Goal: Transaction & Acquisition: Book appointment/travel/reservation

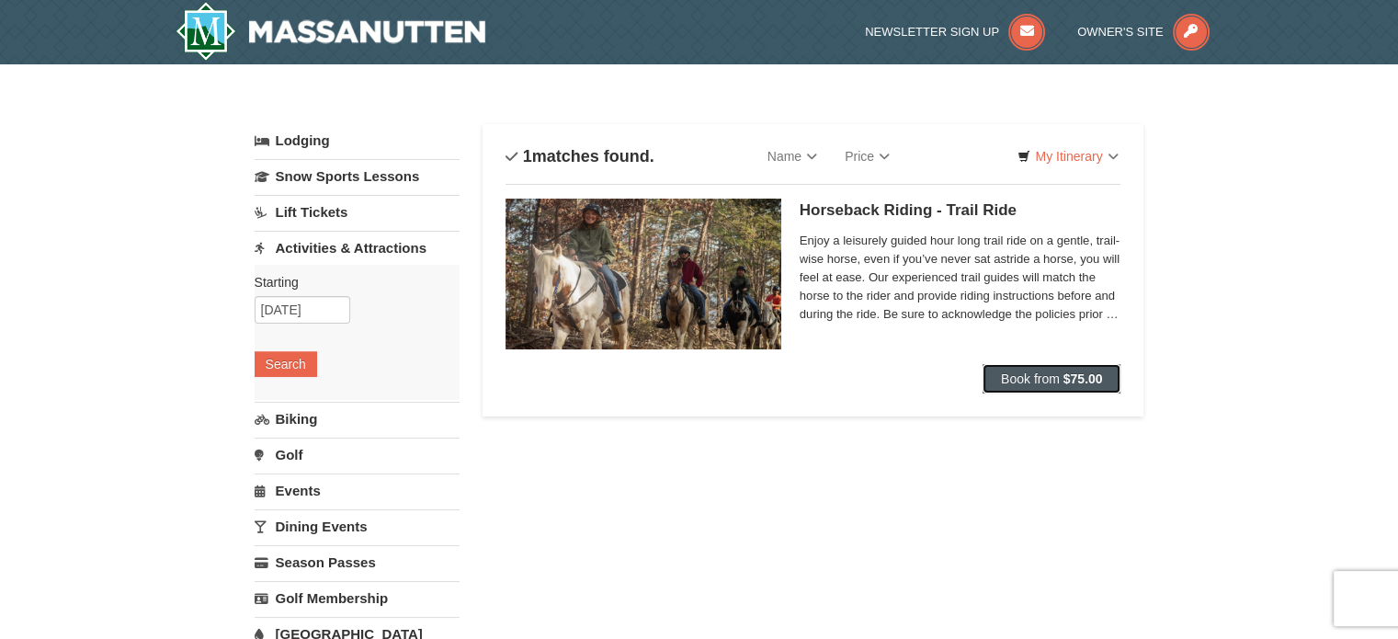
click at [1046, 378] on span "Book from" at bounding box center [1030, 378] width 59 height 15
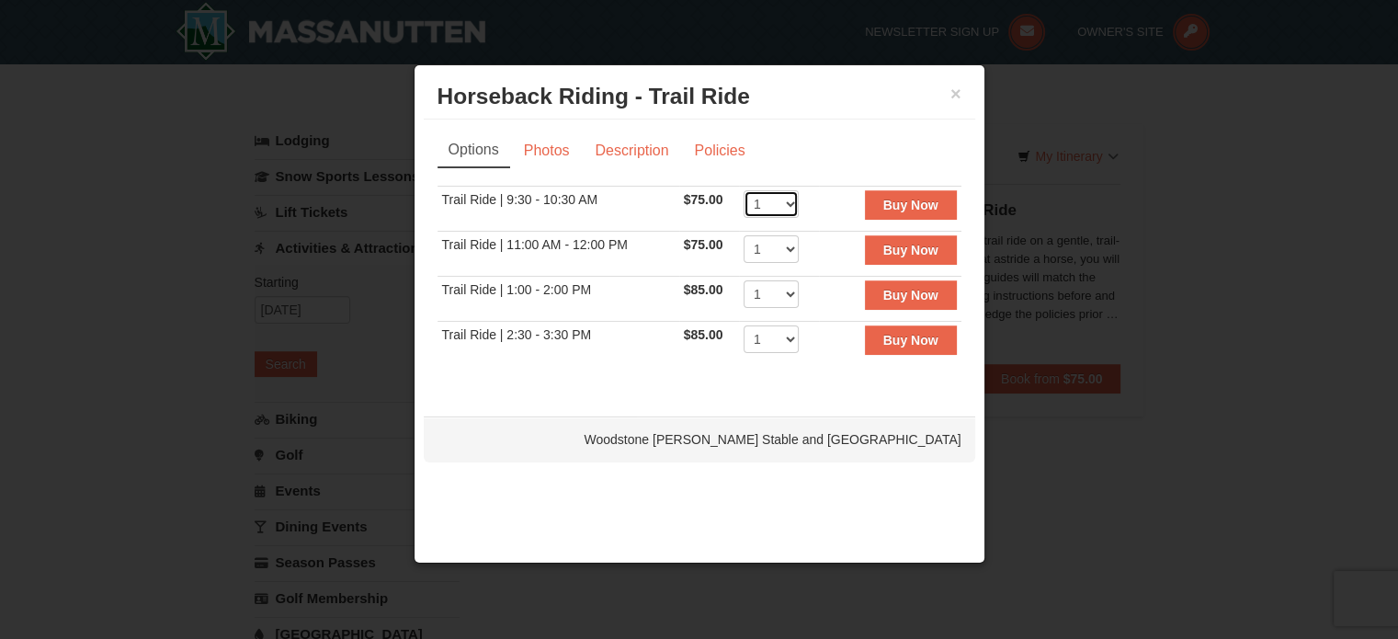
click at [783, 200] on select "1 2 3 4 5 6 7 8 9 10 11 12" at bounding box center [770, 204] width 55 height 28
select select "2"
click at [743, 190] on select "1 2 3 4 5 6 7 8 9 10 11 12" at bounding box center [770, 204] width 55 height 28
click at [900, 199] on strong "Buy Now" at bounding box center [910, 205] width 55 height 15
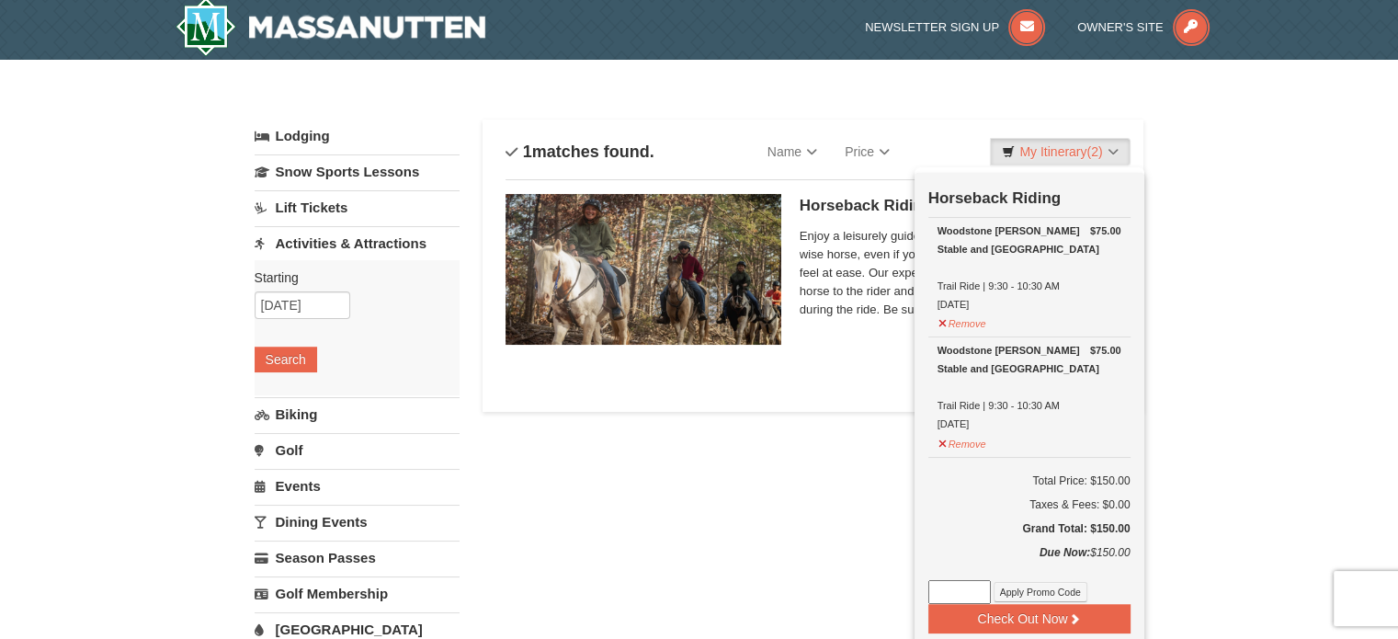
scroll to position [6, 0]
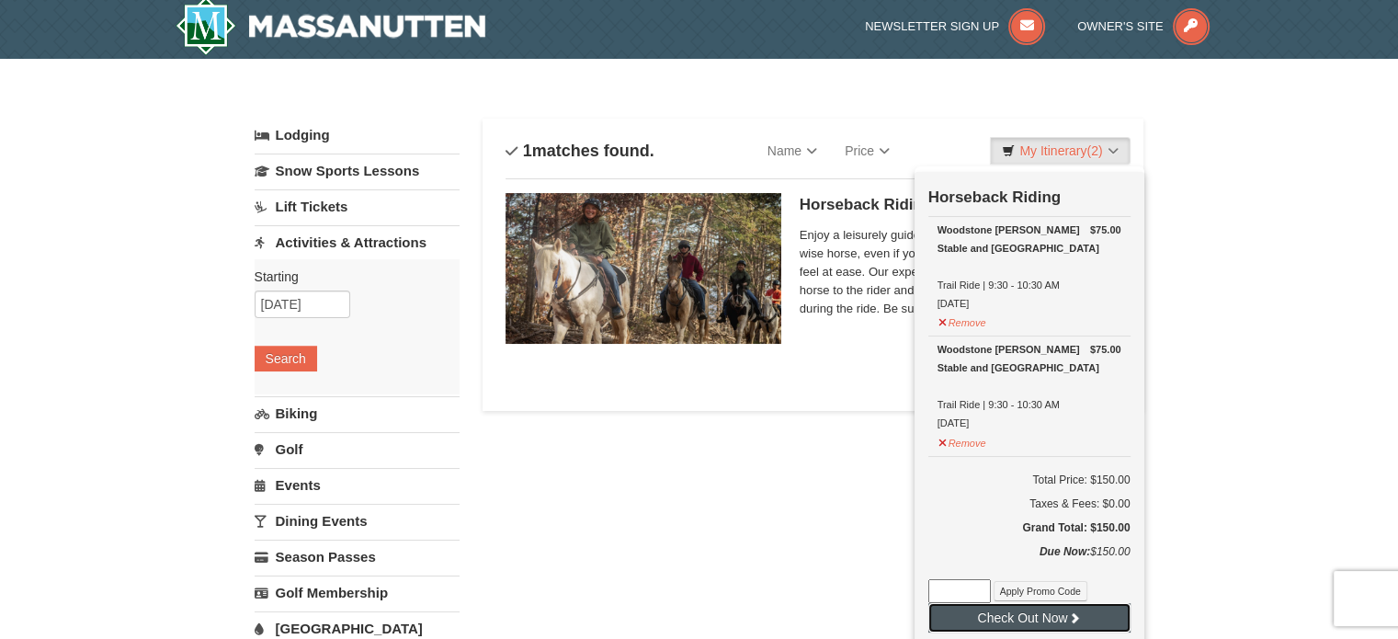
click at [1016, 616] on button "Check Out Now" at bounding box center [1029, 617] width 202 height 29
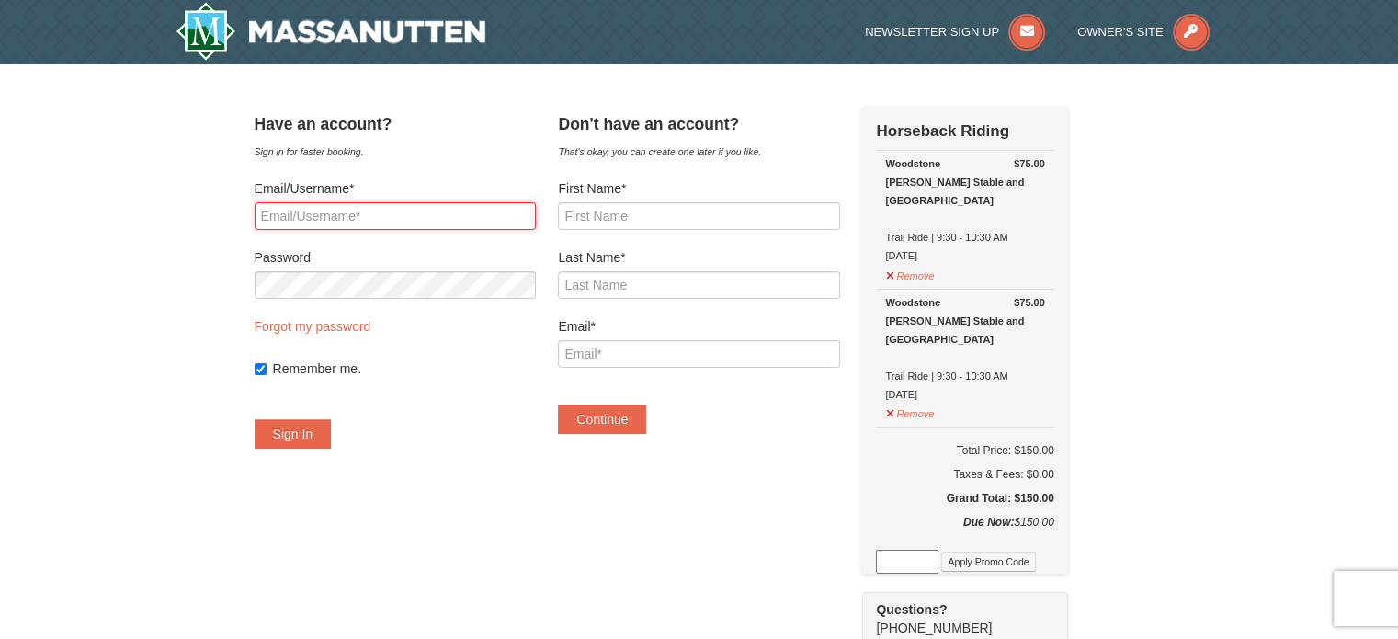
click at [344, 217] on input "Email/Username*" at bounding box center [395, 216] width 281 height 28
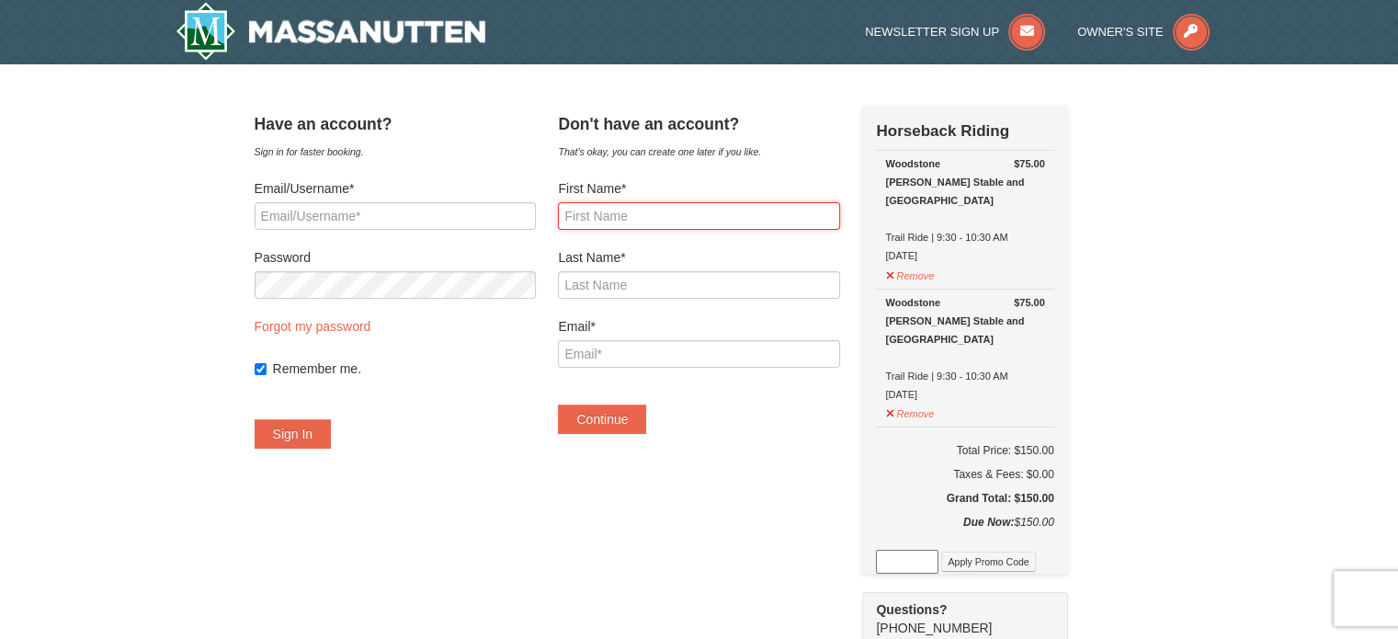
drag, startPoint x: 621, startPoint y: 213, endPoint x: 638, endPoint y: 215, distance: 16.6
click at [621, 214] on input "First Name*" at bounding box center [698, 216] width 281 height 28
type input "Warren"
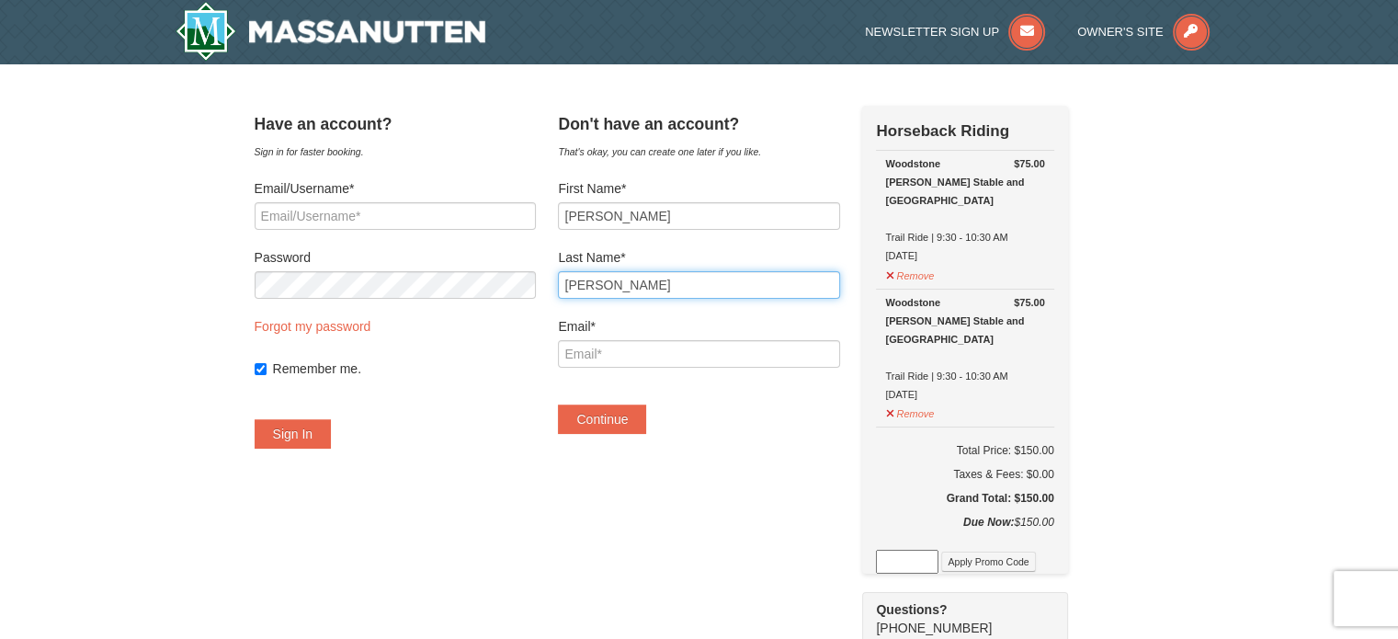
type input "Vanhook"
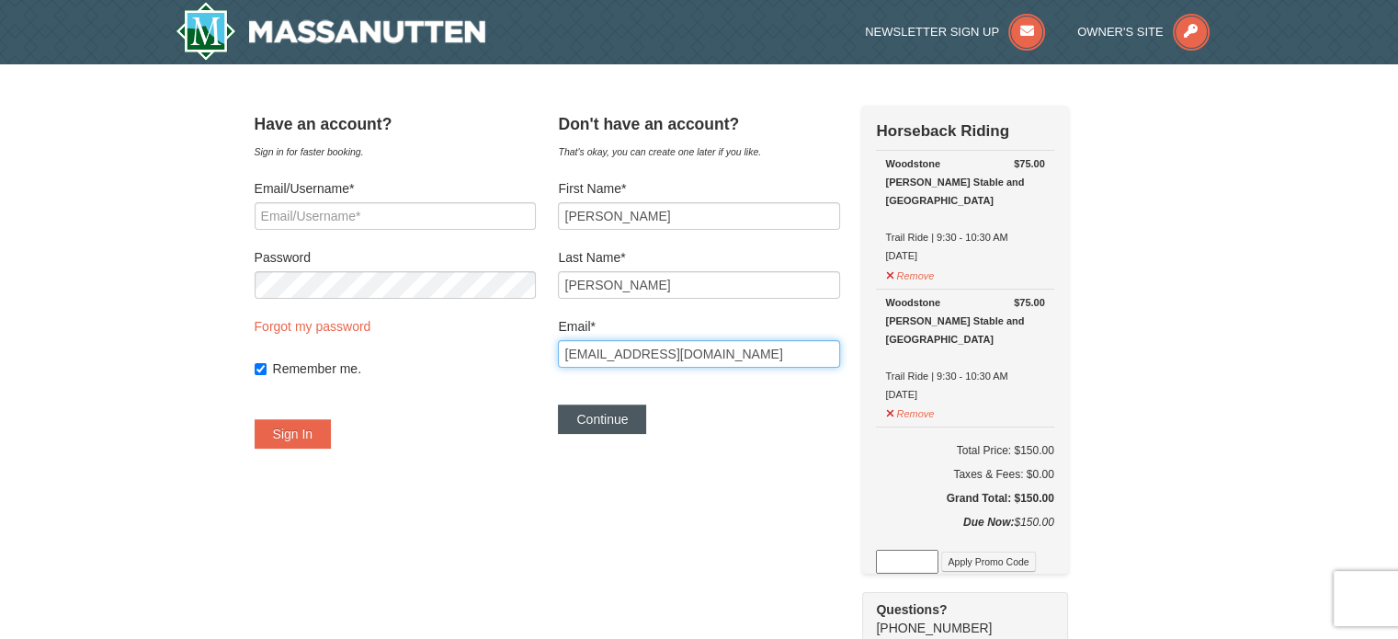
type input "[EMAIL_ADDRESS][DOMAIN_NAME]"
click at [619, 422] on button "Continue" at bounding box center [602, 418] width 88 height 29
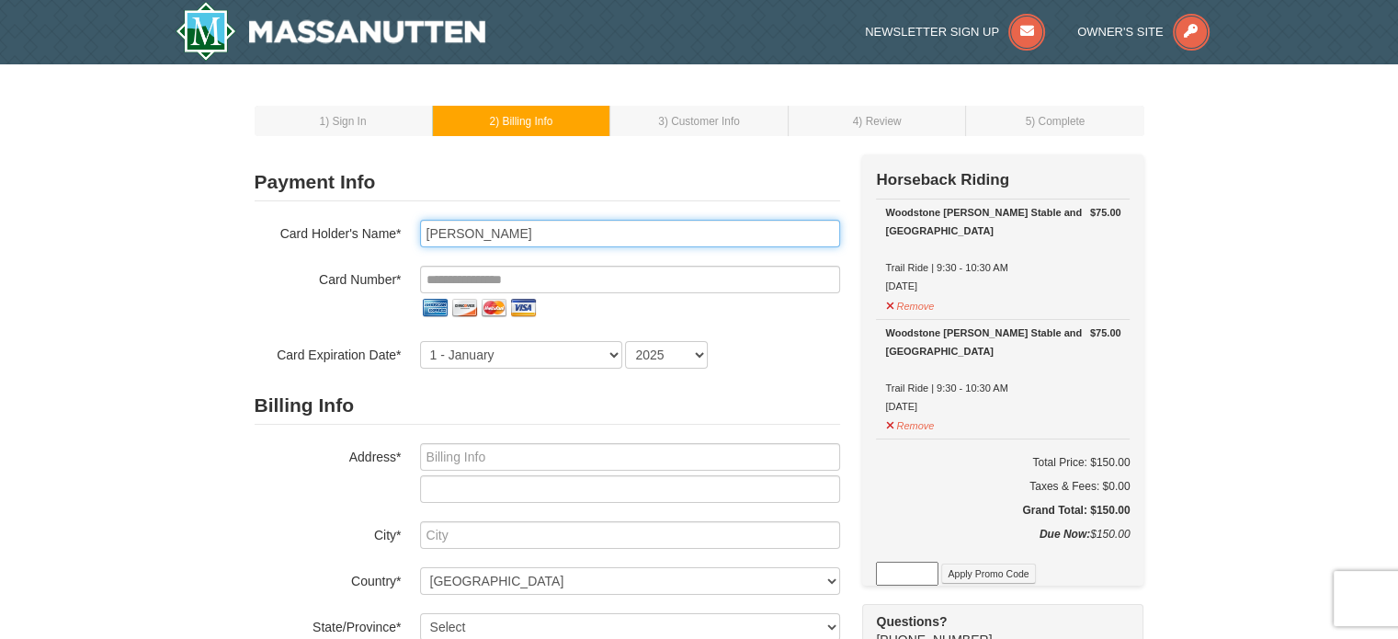
click at [471, 227] on input "Warren Vanhook" at bounding box center [630, 234] width 420 height 28
click at [550, 226] on input "Warren D Vanhook" at bounding box center [630, 234] width 420 height 28
type input "Warren D Vanhook II"
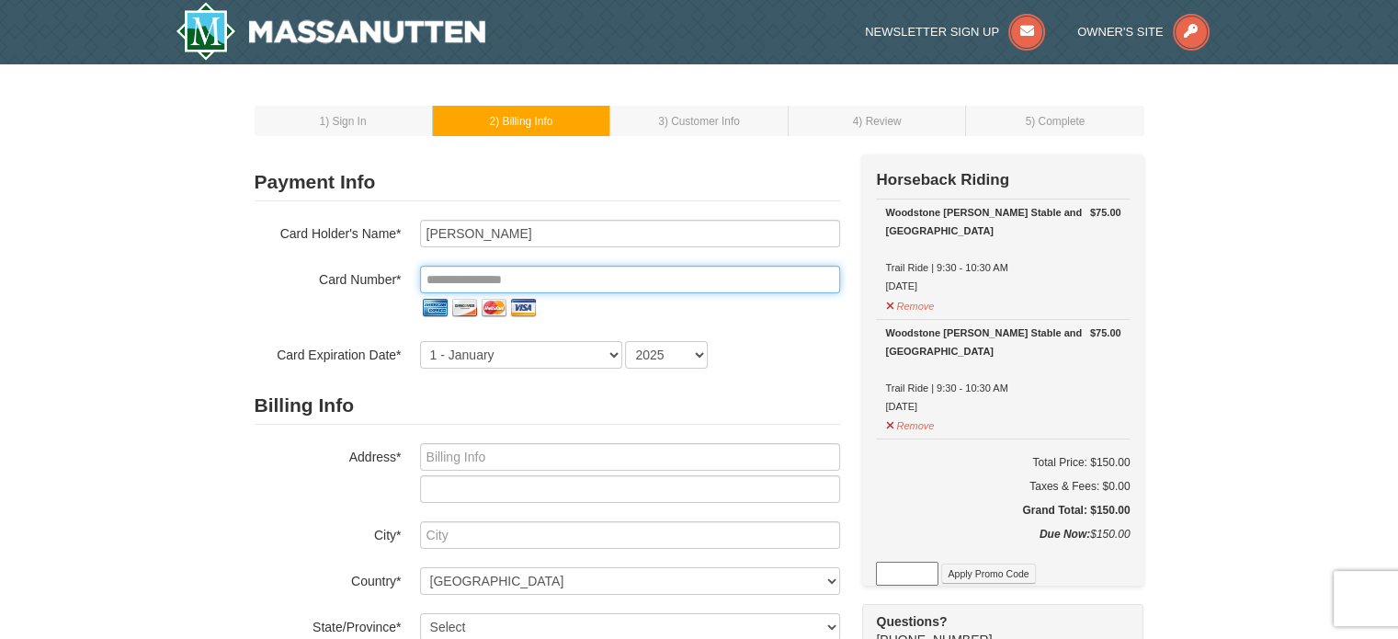
click at [435, 275] on input "tel" at bounding box center [630, 280] width 420 height 28
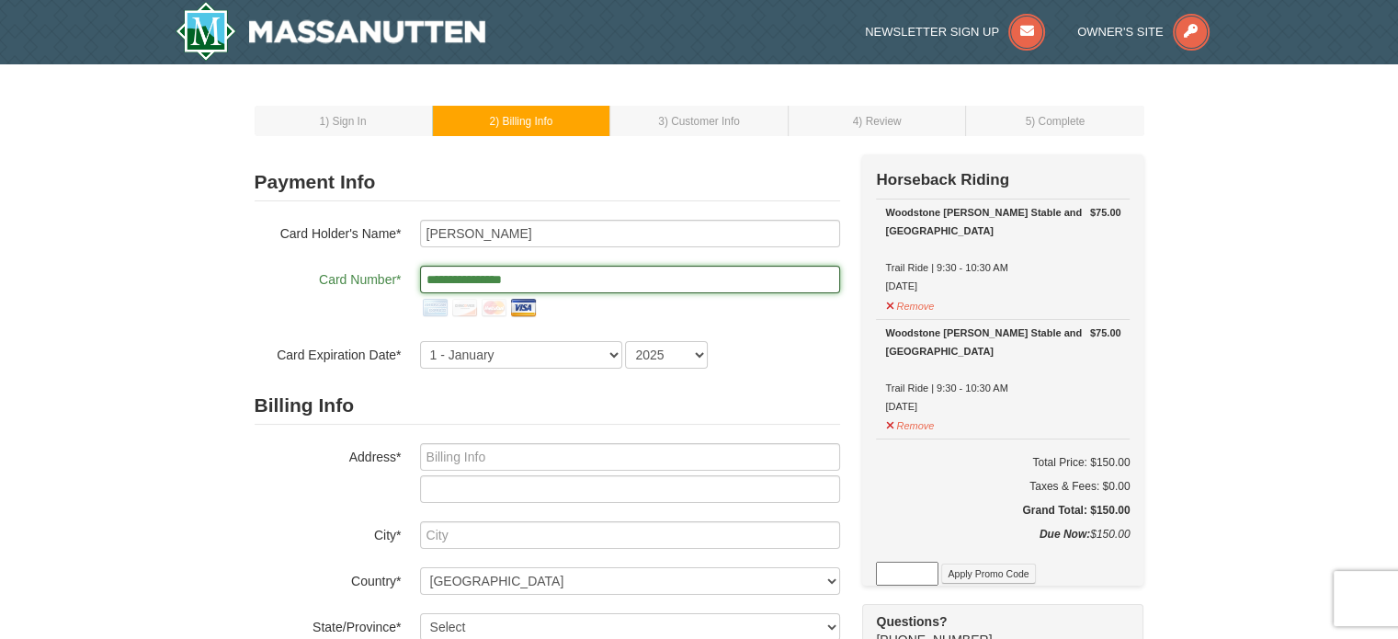
type input "**********"
click at [609, 354] on select "1 - January 2 - February 3 - March 4 - April 5 - May 6 - June 7 - July 8 - Augu…" at bounding box center [521, 355] width 202 height 28
select select "9"
click at [420, 341] on select "1 - January 2 - February 3 - March 4 - April 5 - May 6 - June 7 - July 8 - Augu…" at bounding box center [521, 355] width 202 height 28
click at [718, 363] on div "1 - January 2 - February 3 - March 4 - April 5 - May 6 - June 7 - July 8 - Augu…" at bounding box center [630, 355] width 420 height 28
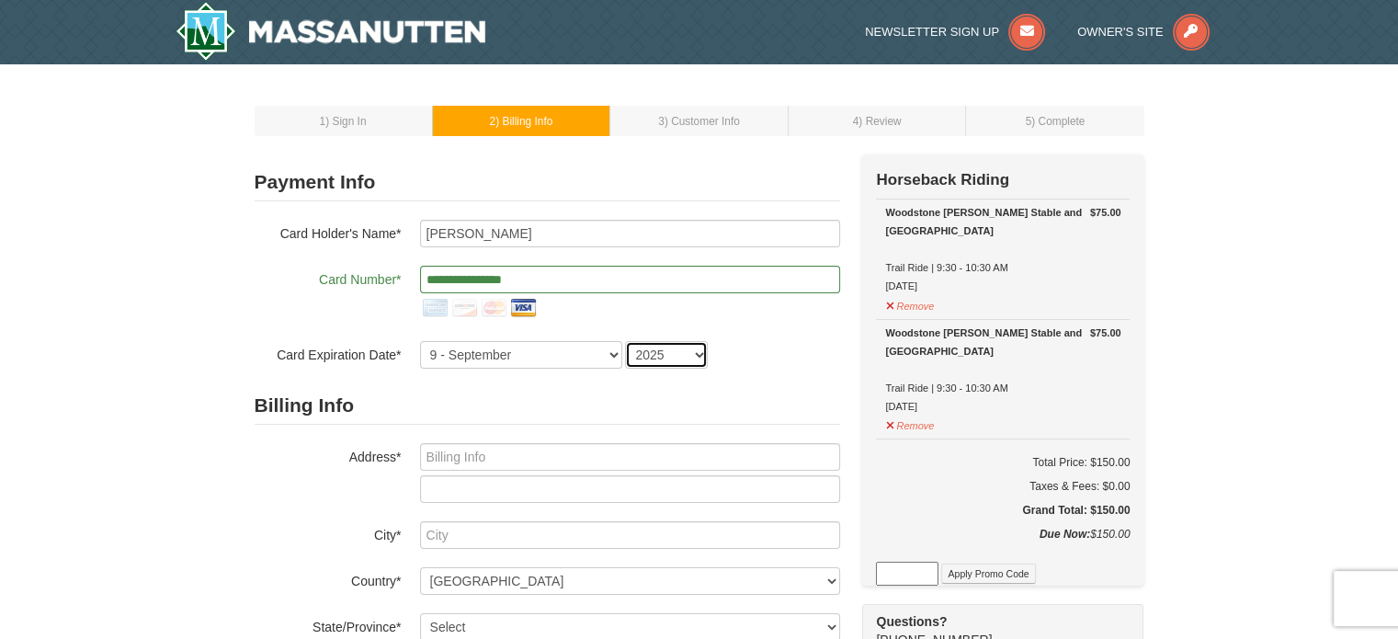
click at [675, 351] on select "2025 2026 2027 2028 2029 2030 2031 2032 2033 2034" at bounding box center [666, 355] width 83 height 28
select select "2028"
click at [625, 341] on select "2025 2026 2027 2028 2029 2030 2031 2032 2033 2034" at bounding box center [666, 355] width 83 height 28
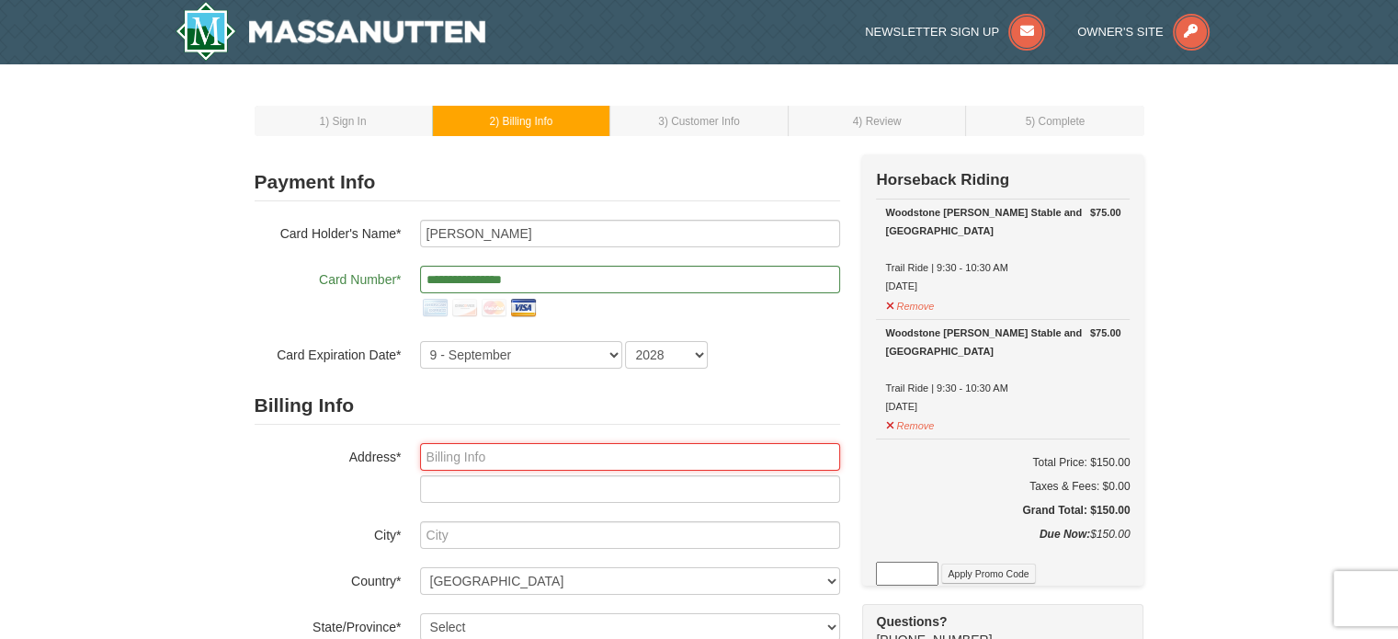
click at [555, 459] on input "text" at bounding box center [630, 457] width 420 height 28
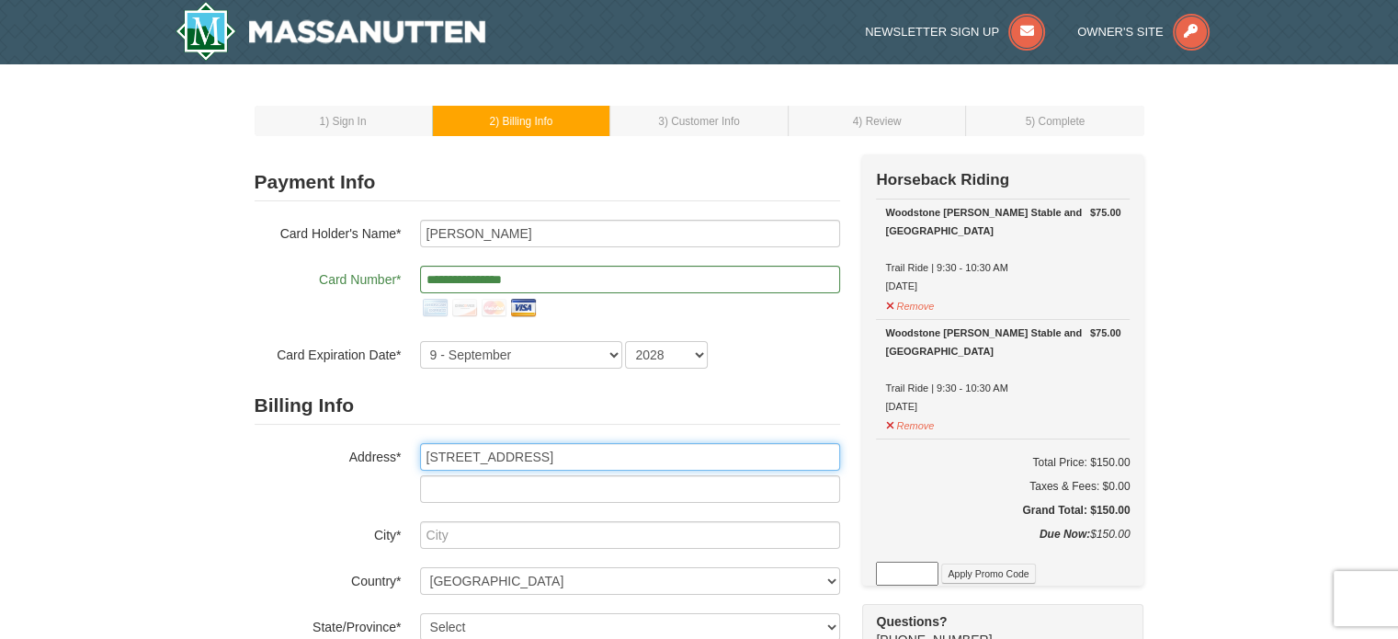
type input "11479 Abbots Cross Lane"
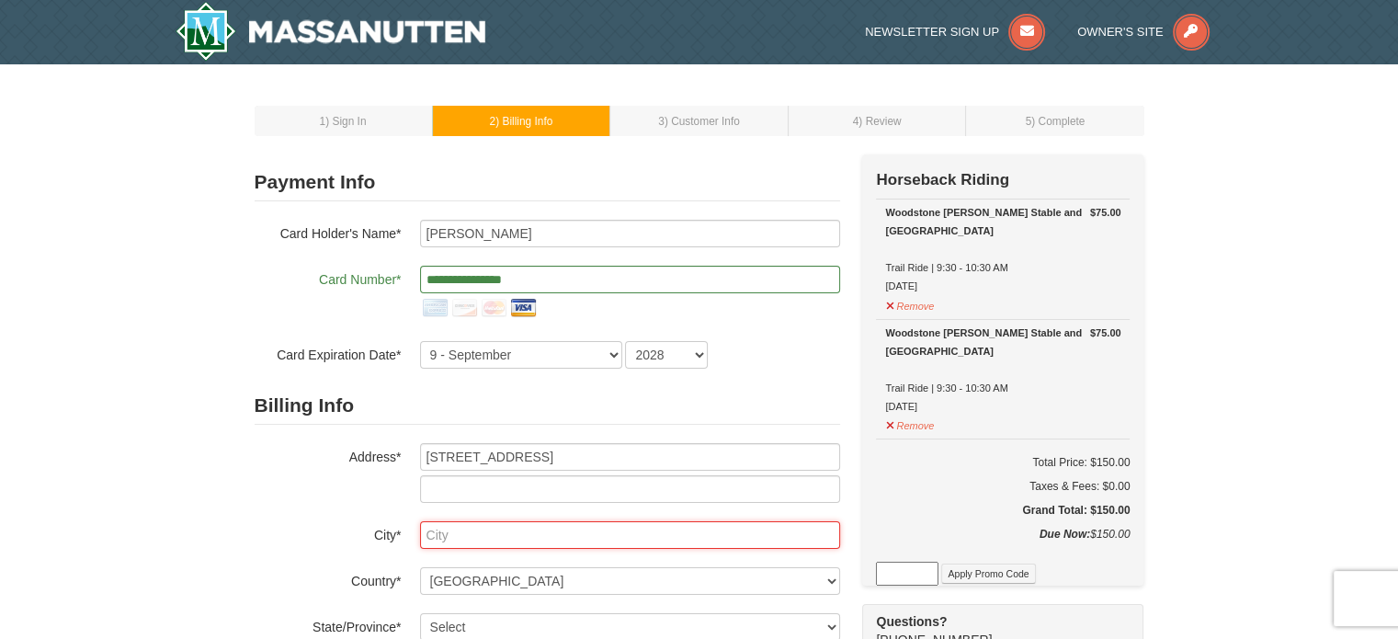
click at [475, 538] on input "text" at bounding box center [630, 535] width 420 height 28
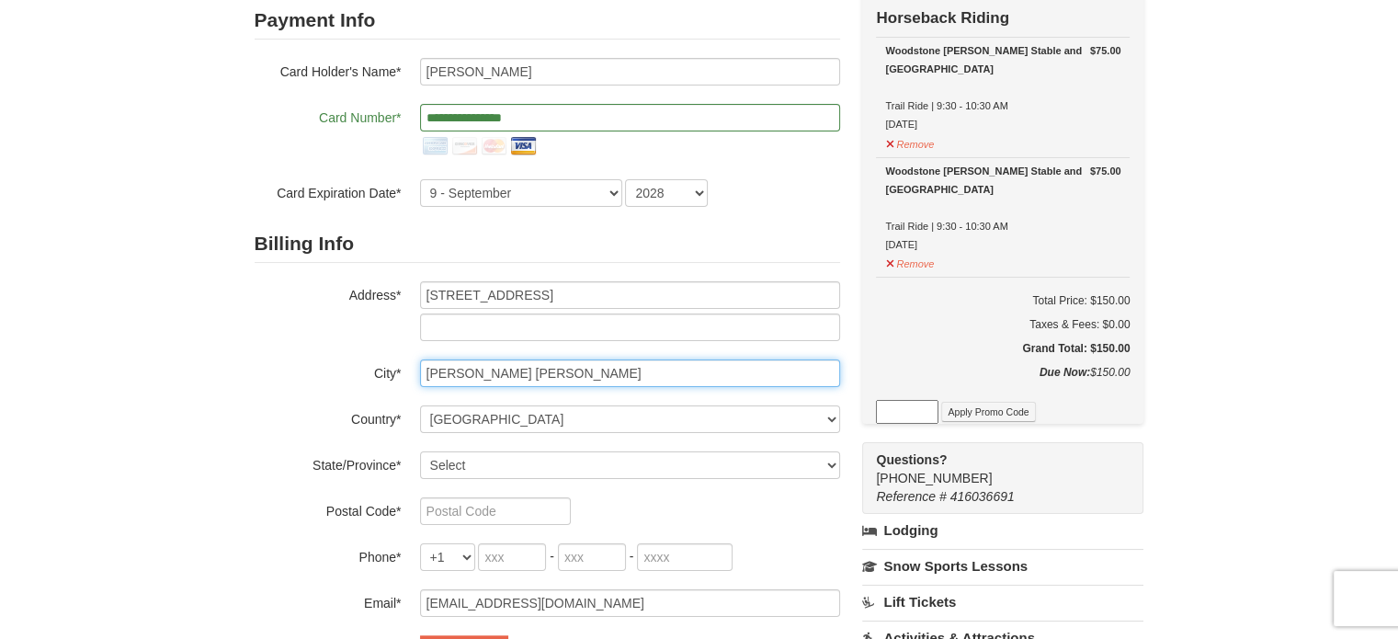
scroll to position [184, 0]
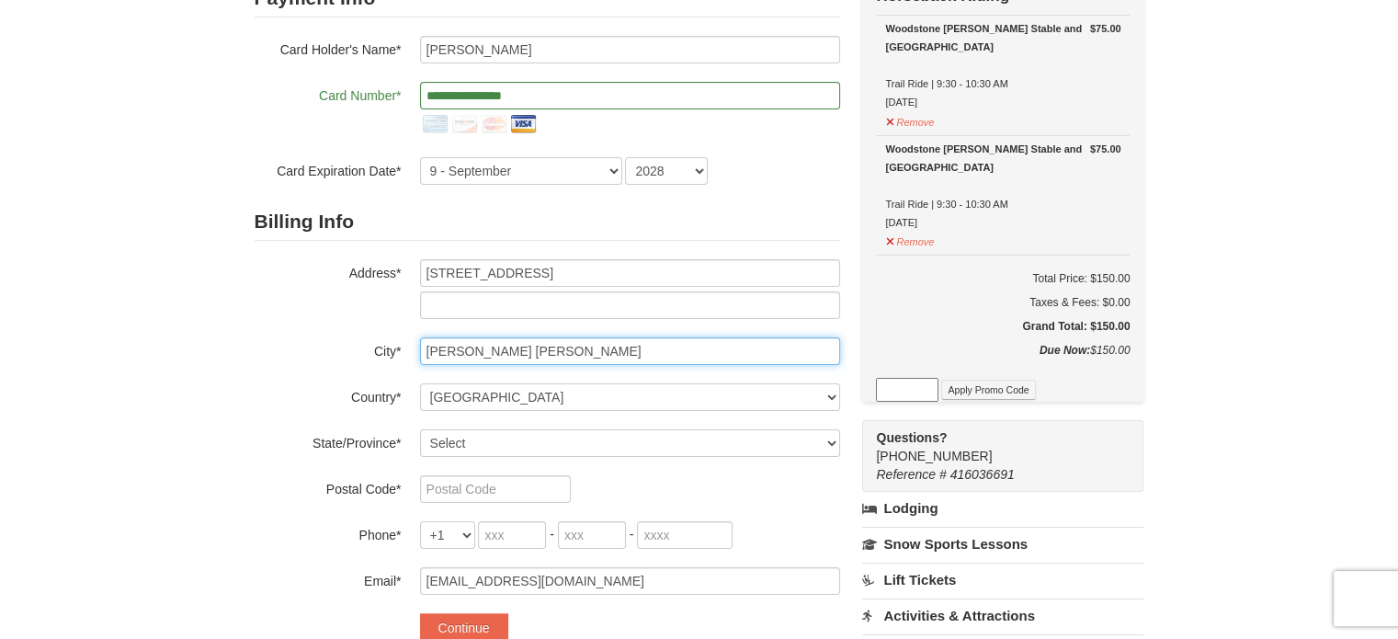
type input "Glen Allen"
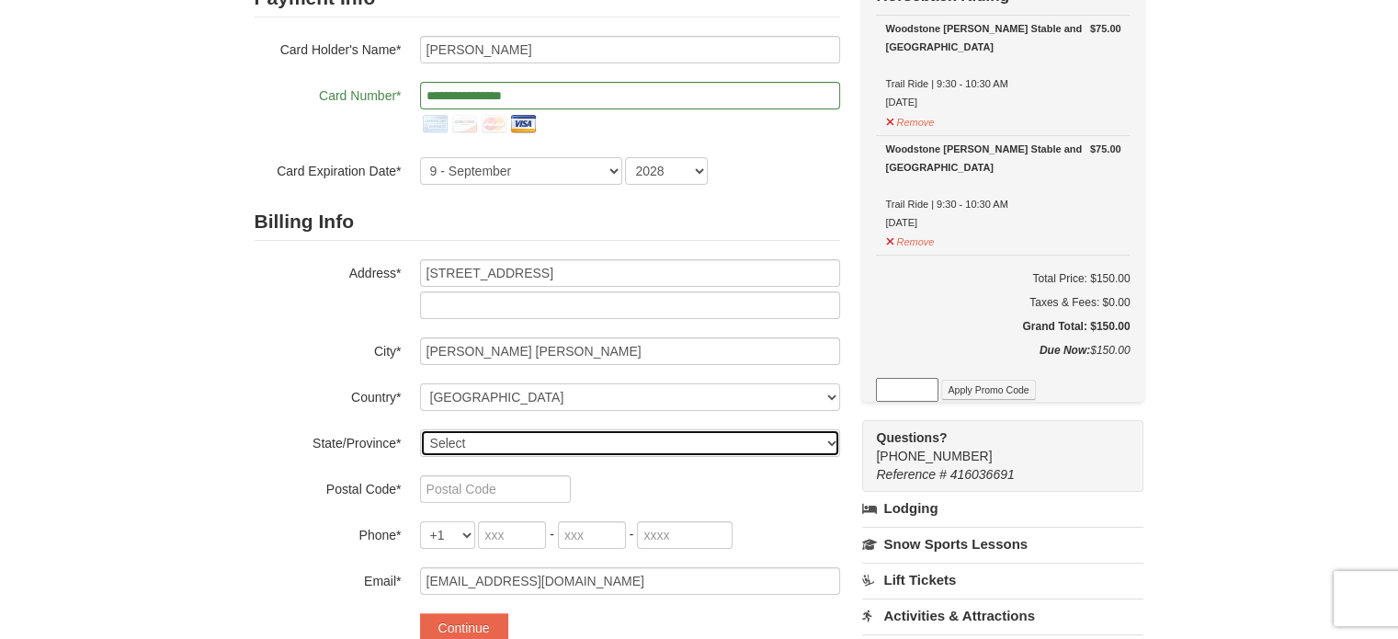
click at [509, 431] on select "Select Alabama Alaska American Samoa Arizona Arkansas California Colorado Conne…" at bounding box center [630, 443] width 420 height 28
select select "VA"
click at [420, 429] on select "Select Alabama Alaska American Samoa Arizona Arkansas California Colorado Conne…" at bounding box center [630, 443] width 420 height 28
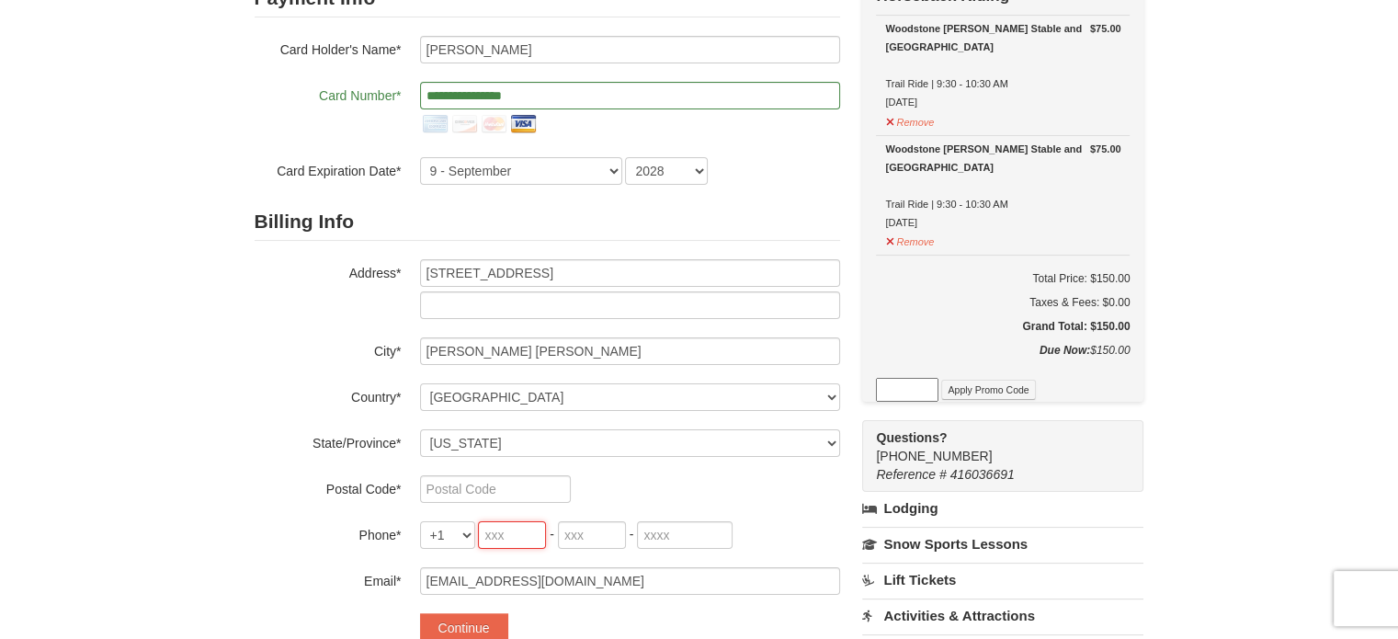
click at [521, 532] on input "tel" at bounding box center [512, 535] width 68 height 28
type input "804"
click at [607, 536] on input "tel" at bounding box center [592, 535] width 68 height 28
type input "929"
click at [670, 532] on input "tel" at bounding box center [685, 535] width 96 height 28
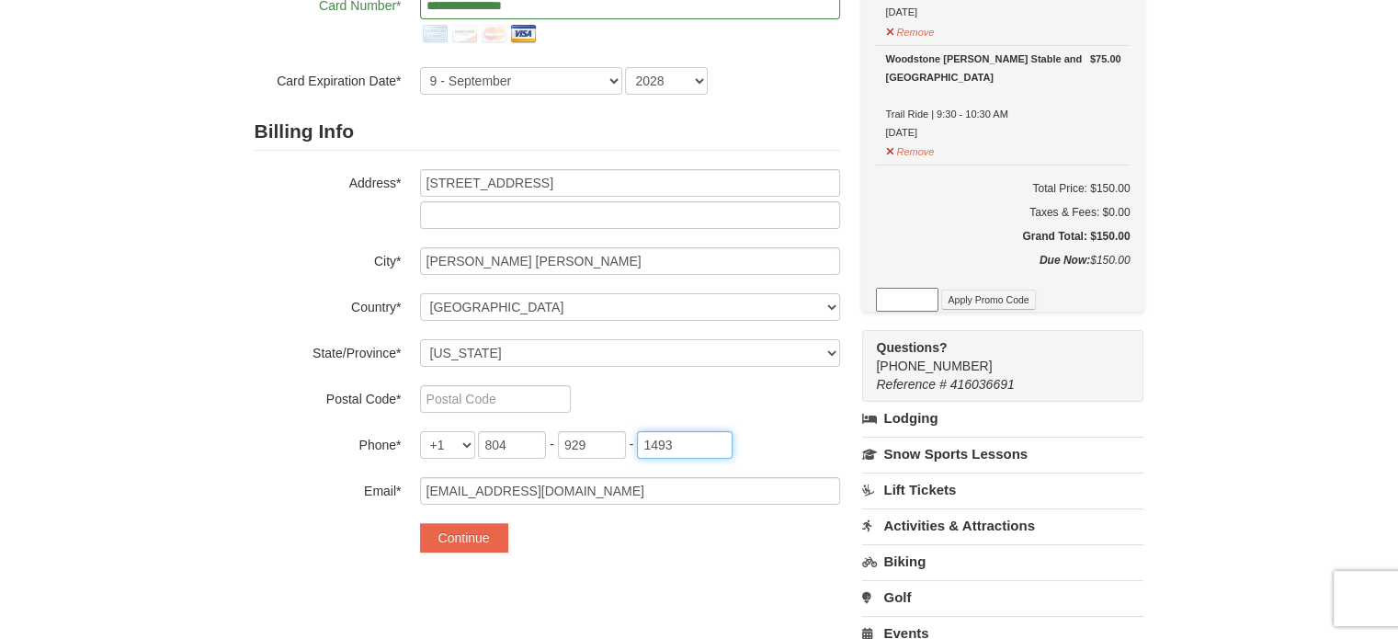
scroll to position [276, 0]
type input "1493"
click at [469, 528] on button "Continue" at bounding box center [464, 535] width 88 height 29
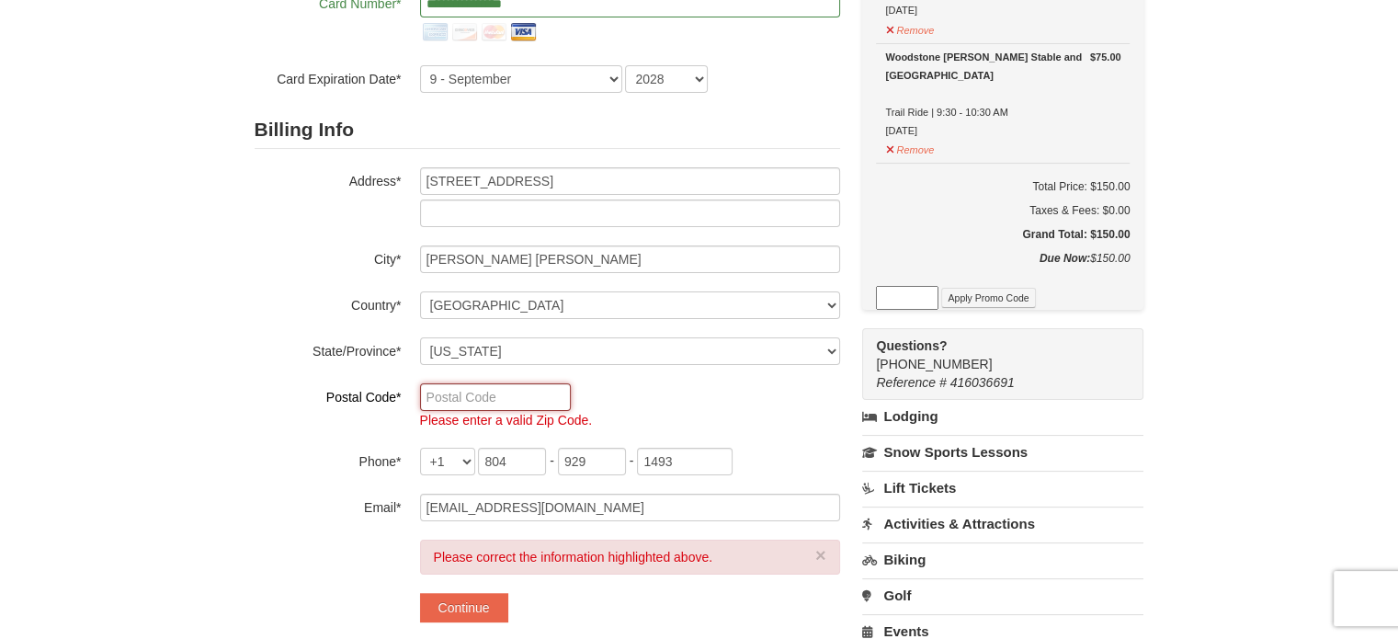
click at [478, 387] on input "text" at bounding box center [495, 397] width 151 height 28
type input "23059"
click at [471, 603] on button "Continue" at bounding box center [464, 607] width 88 height 29
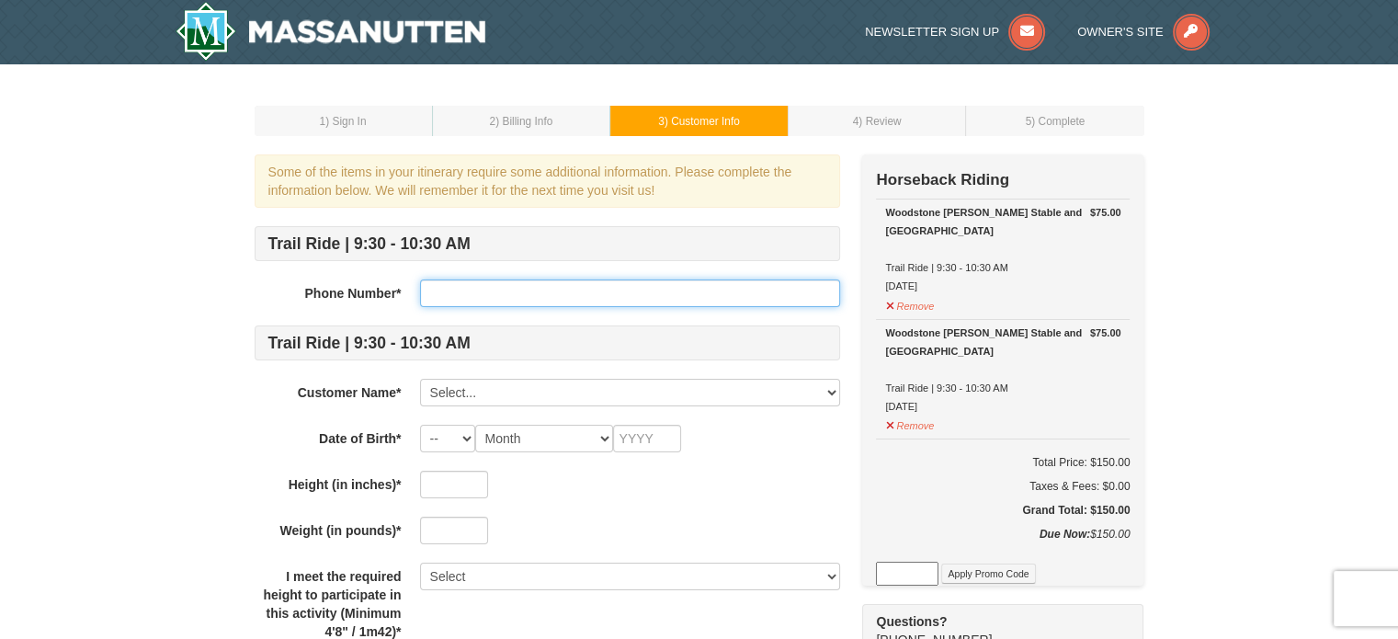
click at [460, 286] on input "text" at bounding box center [630, 293] width 420 height 28
type input "8049291493"
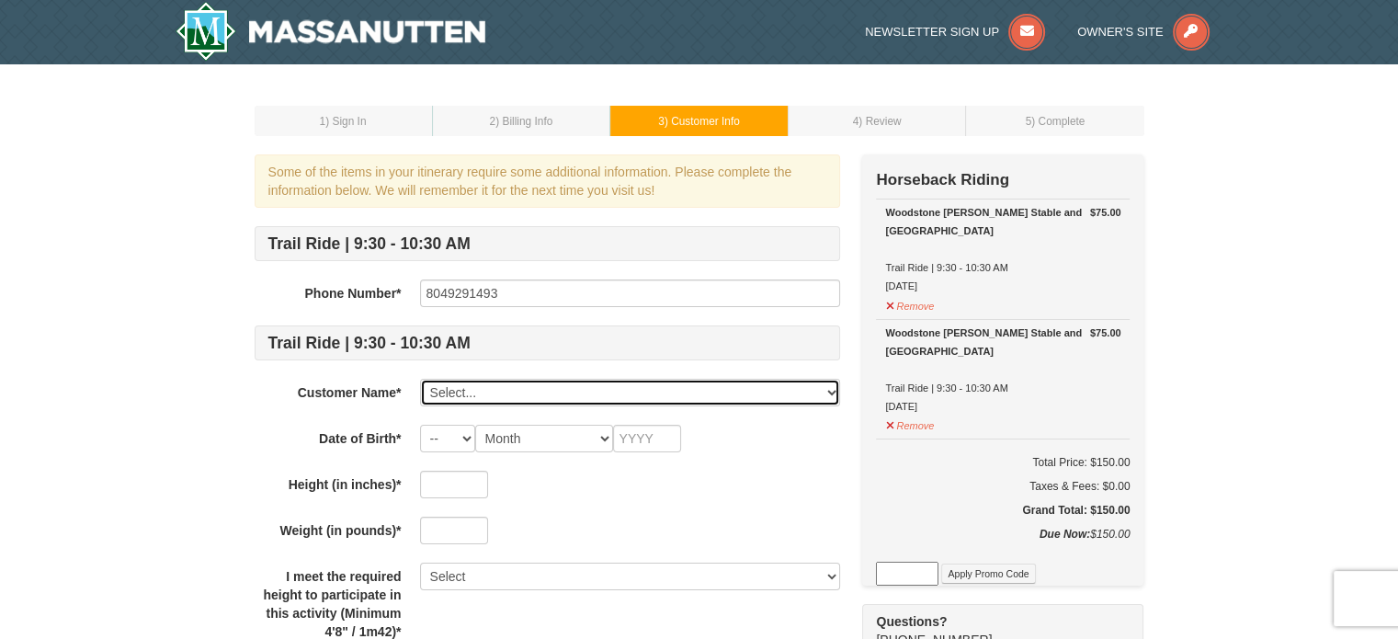
click at [556, 391] on select "Select... Warren Vanhook Add New..." at bounding box center [630, 393] width 420 height 28
select select "28254762"
click at [420, 379] on select "Select... Warren Vanhook Add New..." at bounding box center [630, 393] width 420 height 28
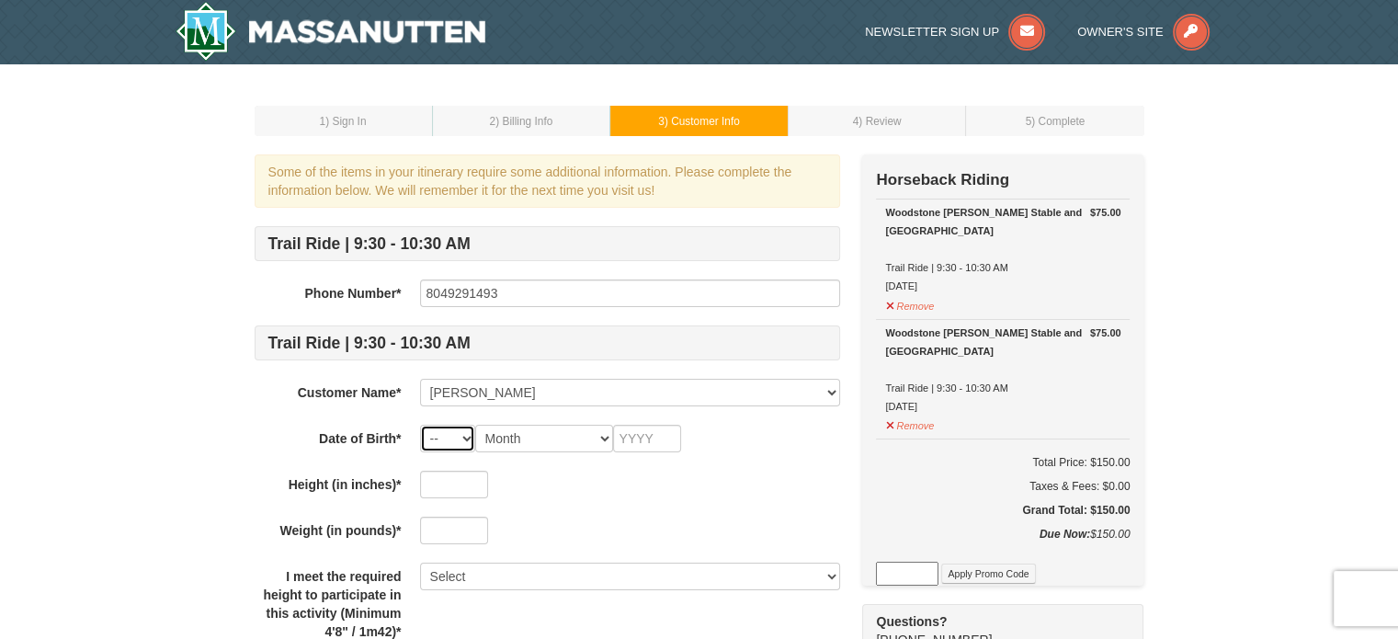
click at [446, 433] on select "-- 01 02 03 04 05 06 07 08 09 10 11 12 13 14 15 16 17 18 19 20 21 22 23 24 25 2…" at bounding box center [447, 439] width 55 height 28
select select "09"
click at [420, 425] on select "-- 01 02 03 04 05 06 07 08 09 10 11 12 13 14 15 16 17 18 19 20 21 22 23 24 25 2…" at bounding box center [447, 439] width 55 height 28
click at [572, 437] on select "Month January February March April May June July August September October Novem…" at bounding box center [544, 439] width 138 height 28
select select "09"
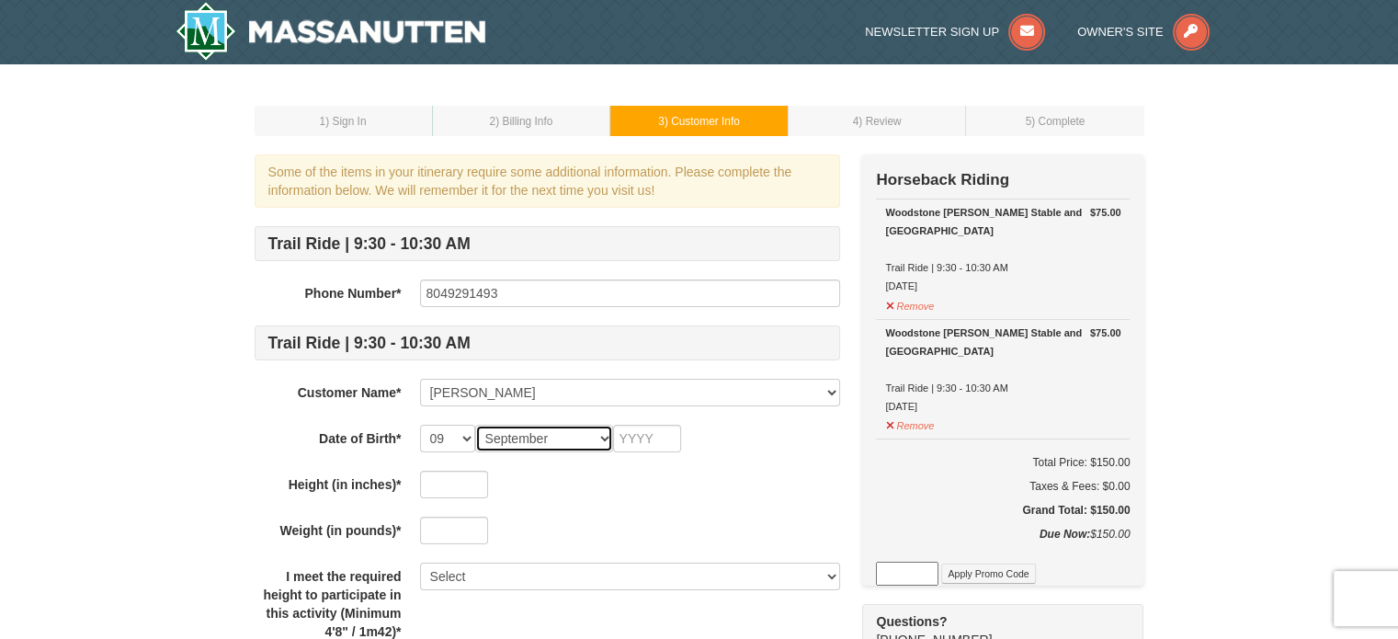
click at [475, 425] on select "Month January February March April May June July August September October Novem…" at bounding box center [544, 439] width 138 height 28
click at [640, 444] on input "text" at bounding box center [647, 439] width 68 height 28
type input "1965"
click at [458, 482] on input "text" at bounding box center [454, 485] width 68 height 28
type input "5"
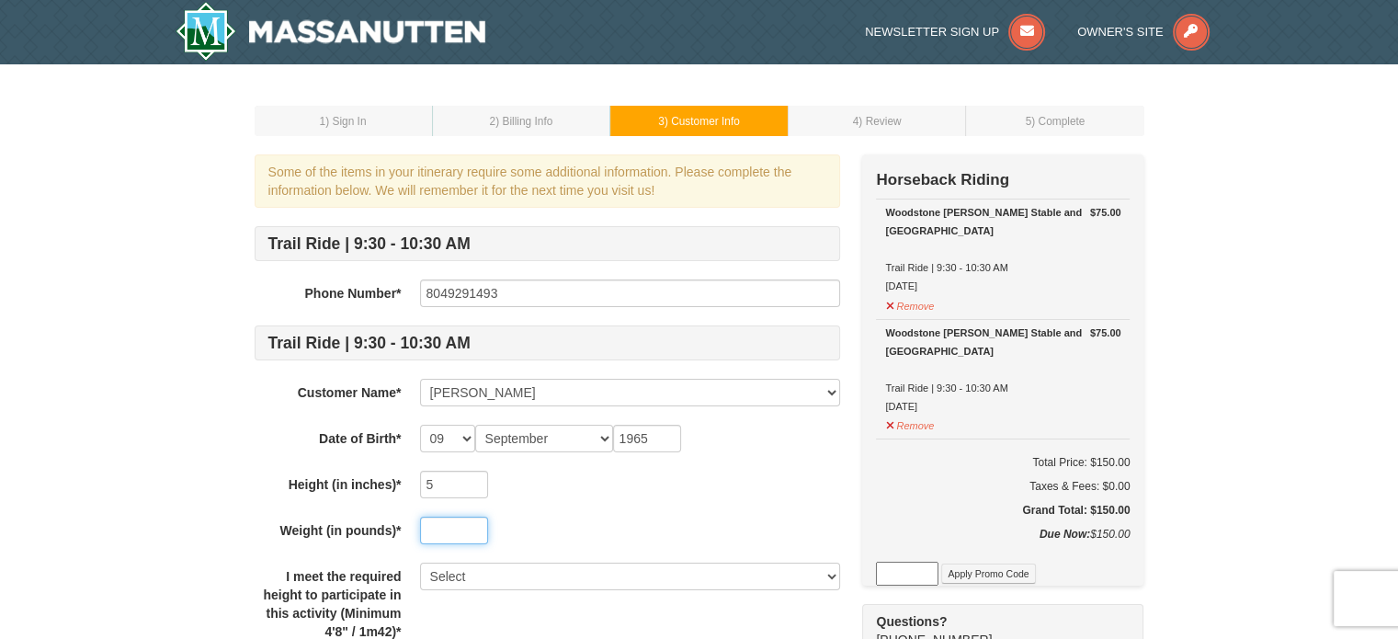
click at [441, 528] on input "text" at bounding box center [454, 530] width 68 height 28
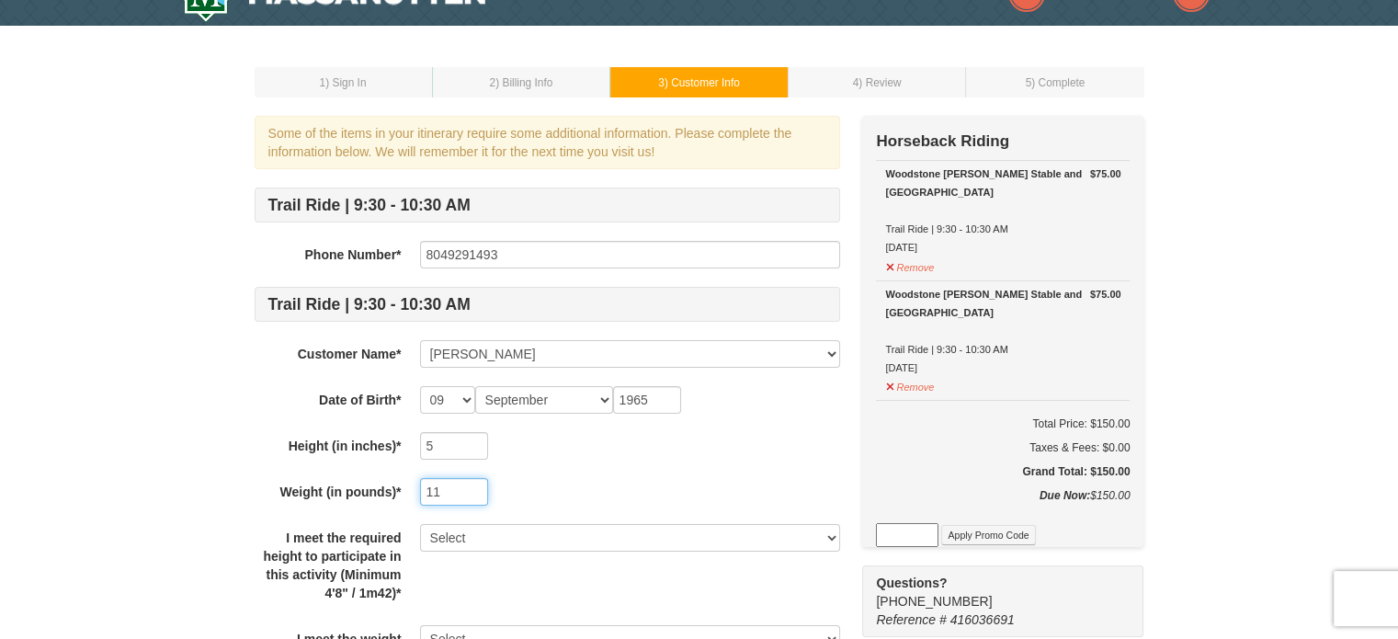
scroll to position [184, 0]
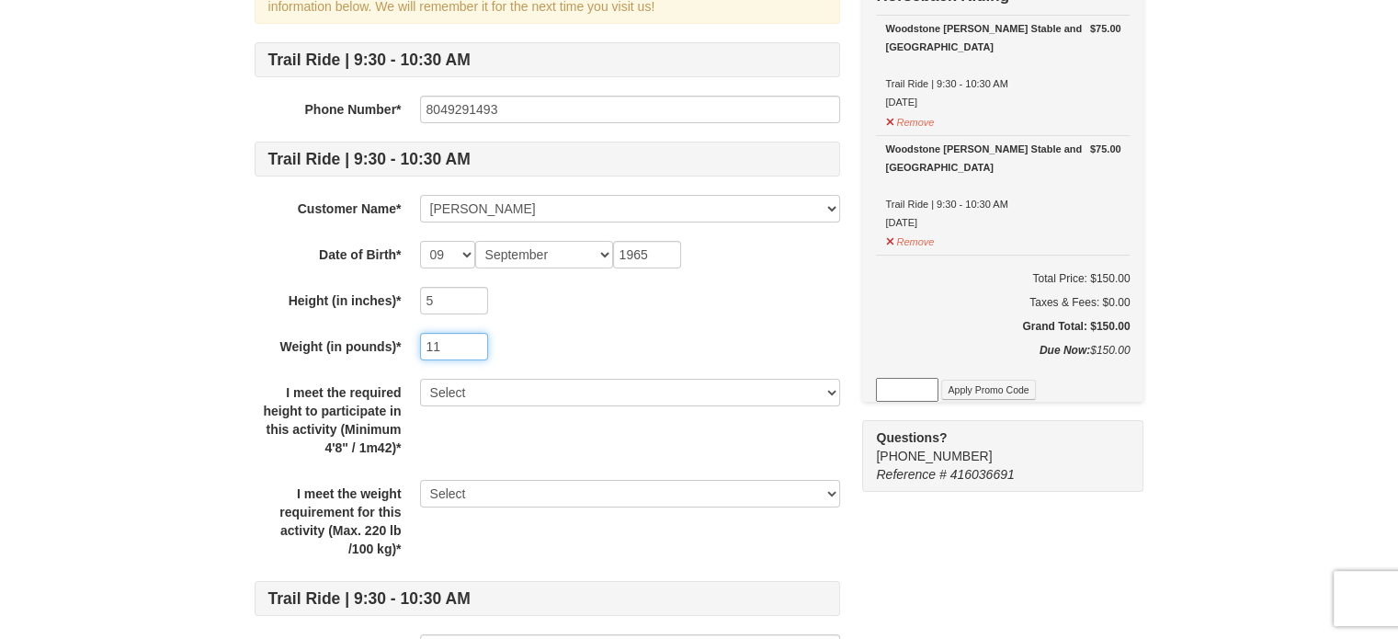
type input "11"
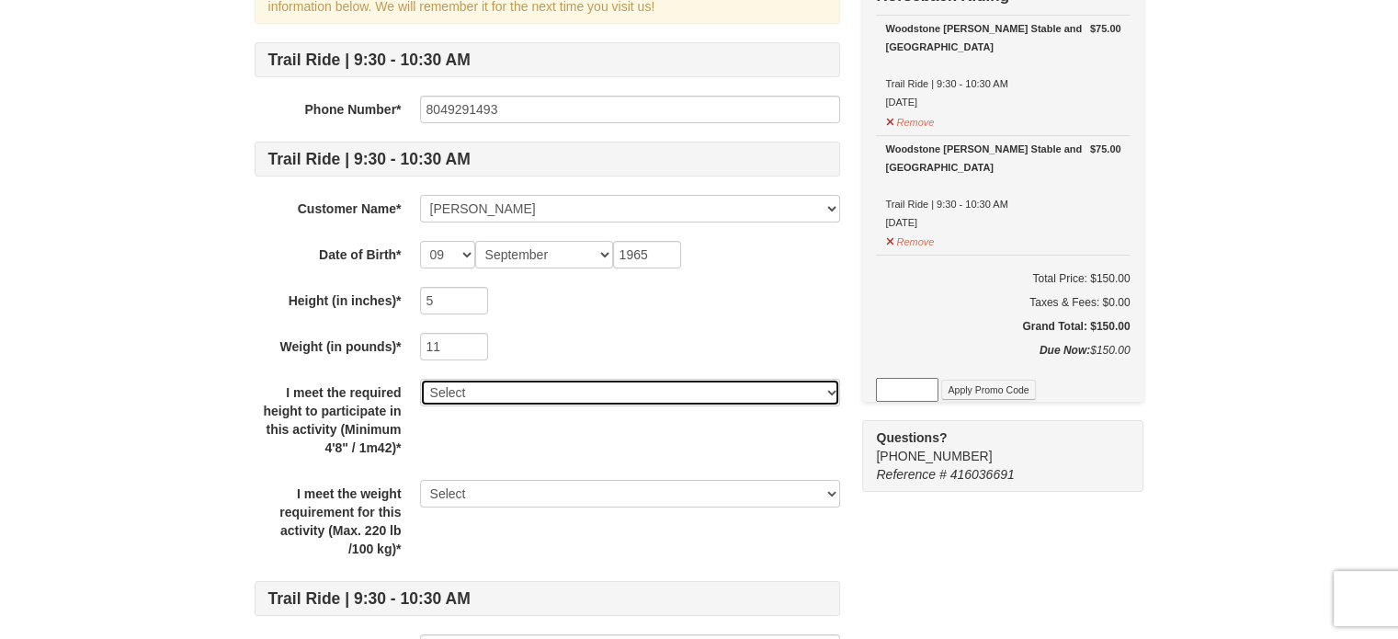
click at [610, 396] on select "Select Yes" at bounding box center [630, 393] width 420 height 28
select select "Yes"
click at [420, 379] on select "Select Yes" at bounding box center [630, 393] width 420 height 28
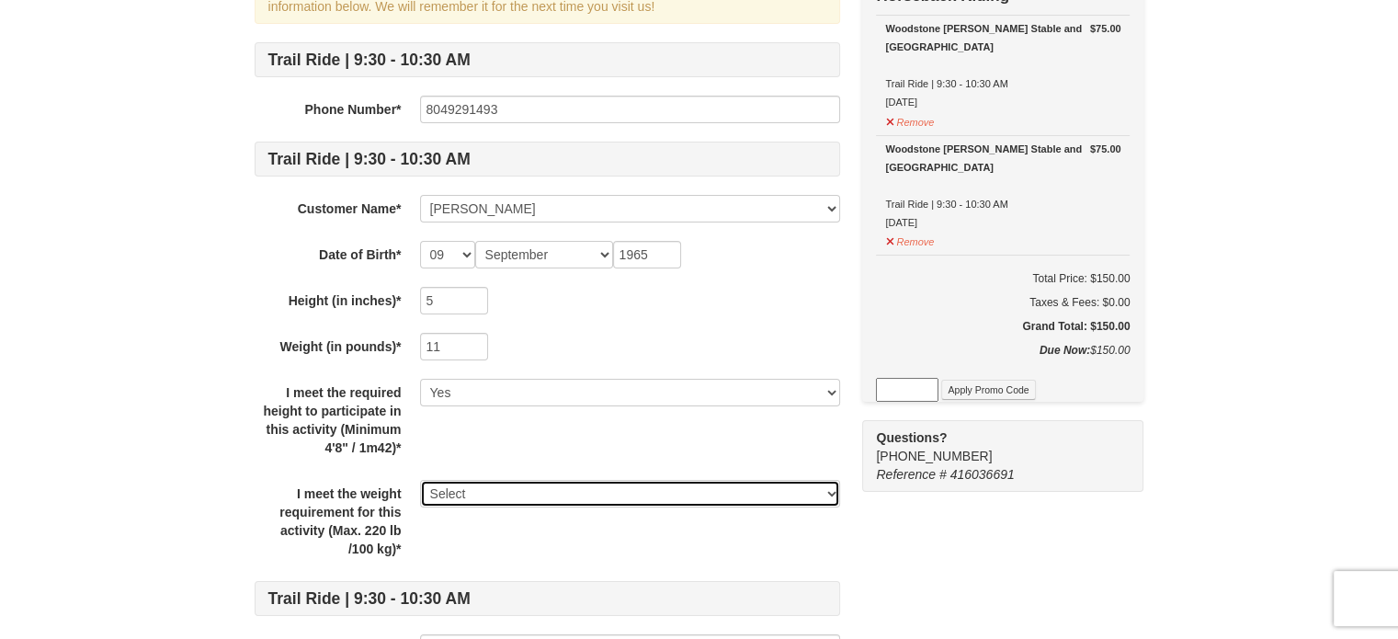
click at [551, 494] on select "Select Yes" at bounding box center [630, 494] width 420 height 28
select select "Yes"
click at [420, 480] on select "Select Yes" at bounding box center [630, 494] width 420 height 28
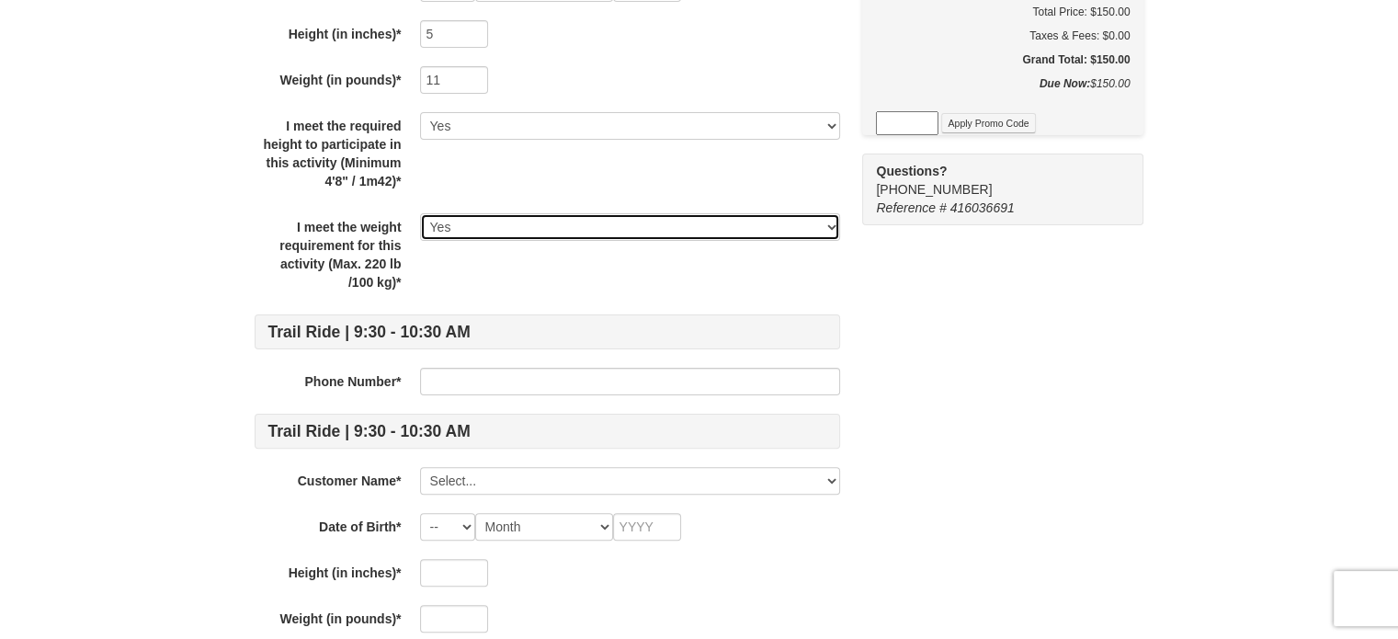
scroll to position [460, 0]
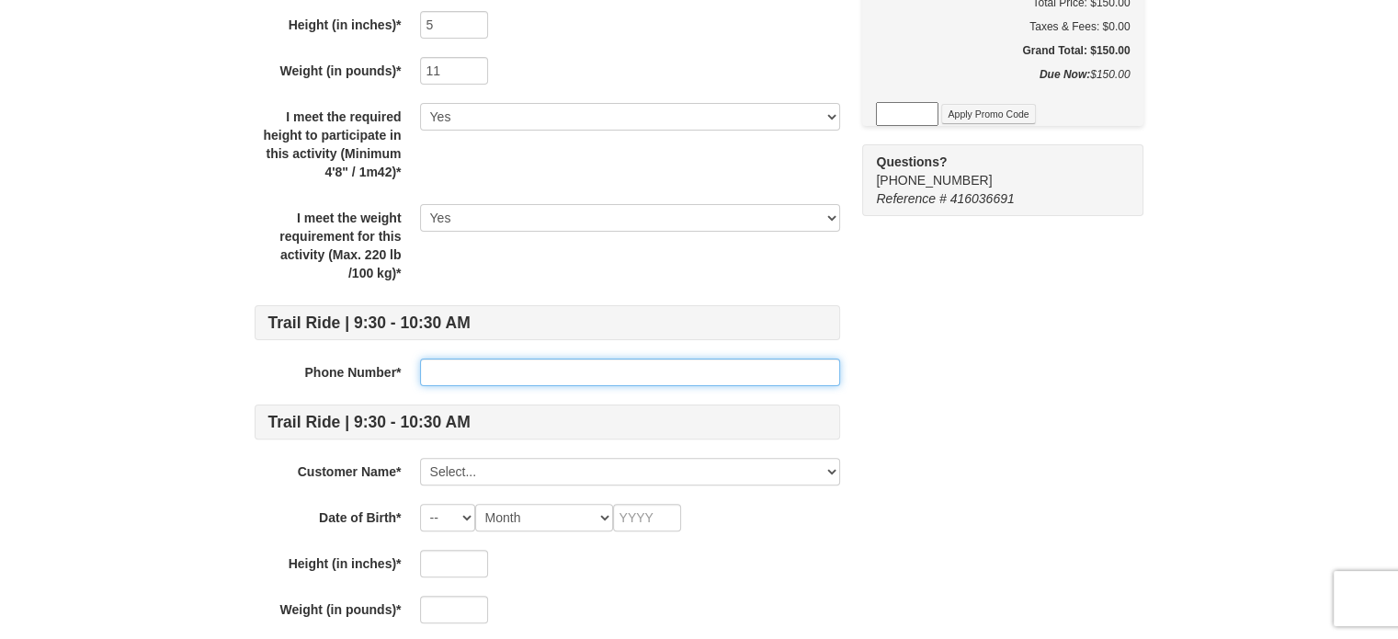
click at [504, 374] on input "text" at bounding box center [630, 372] width 420 height 28
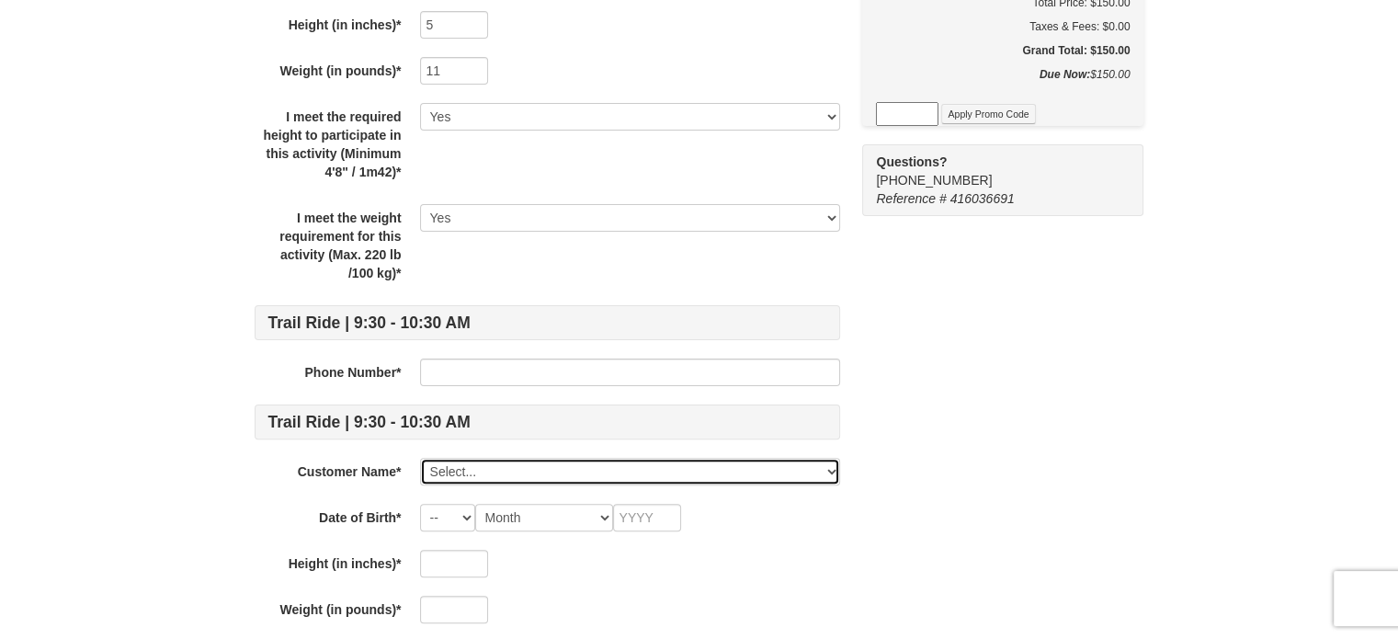
click at [570, 471] on select "Select... Warren Vanhook Add New..." at bounding box center [630, 472] width 420 height 28
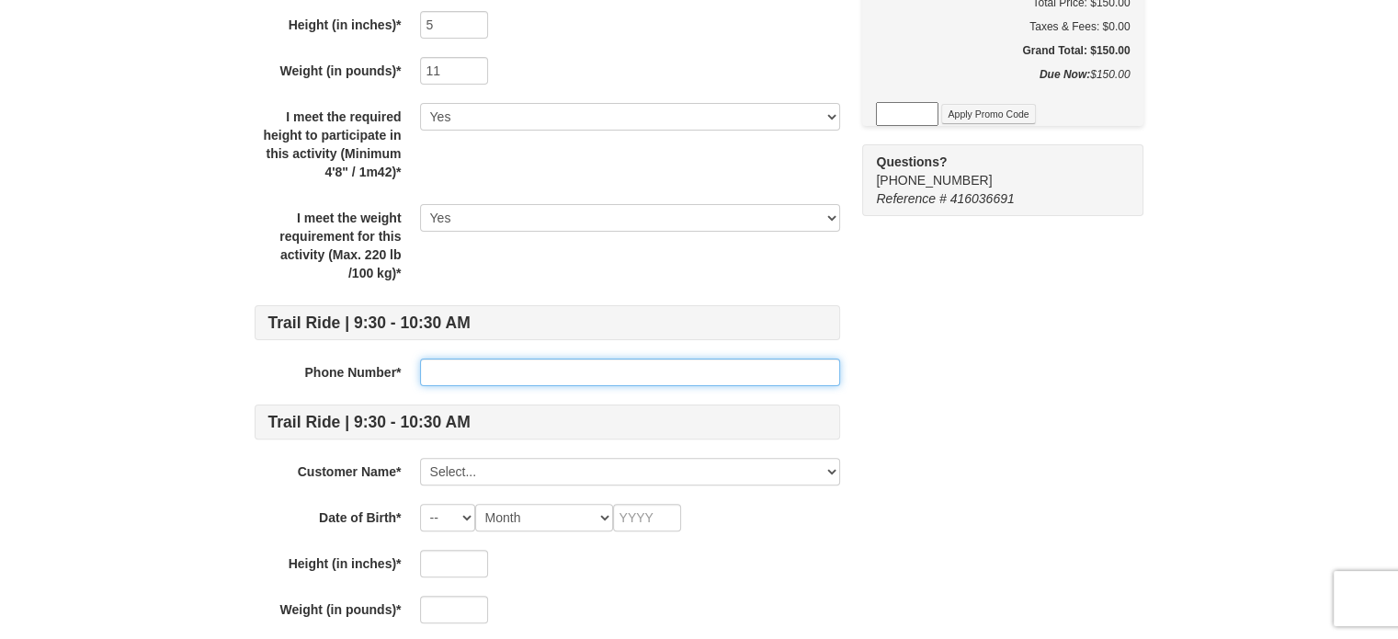
click at [467, 367] on input "text" at bounding box center [630, 372] width 420 height 28
type input "8042984527"
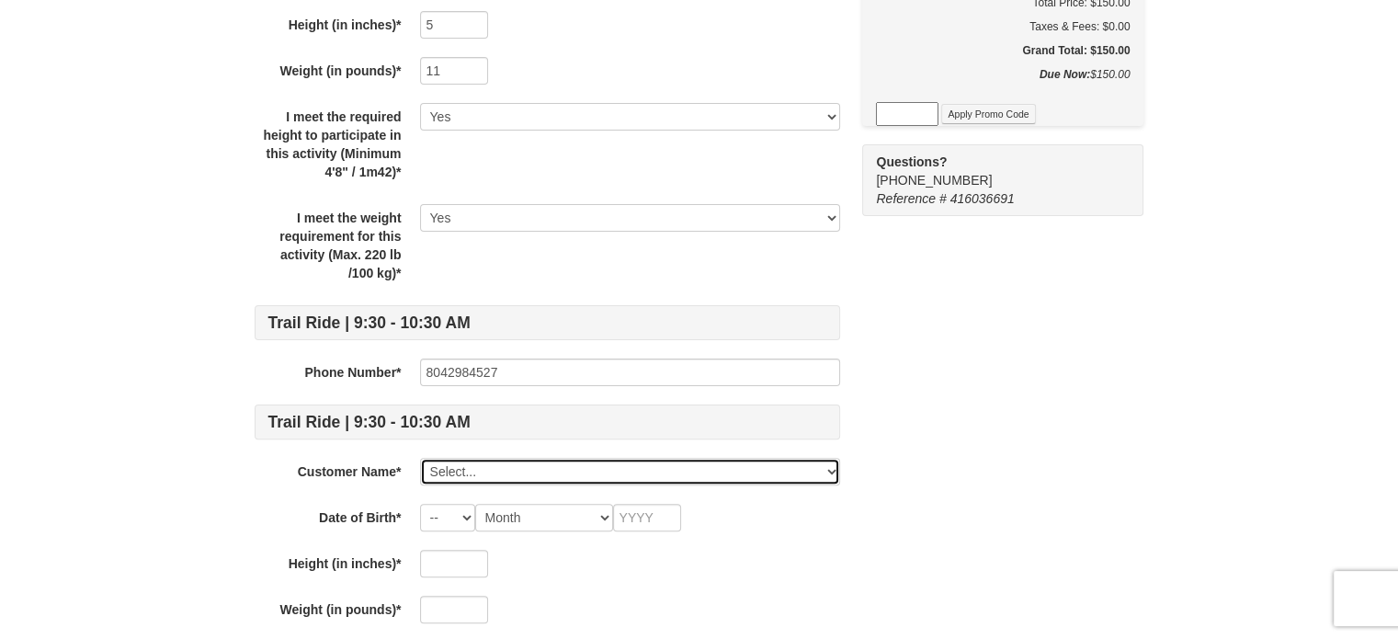
click at [529, 462] on select "Select... Warren Vanhook Add New..." at bounding box center [630, 472] width 420 height 28
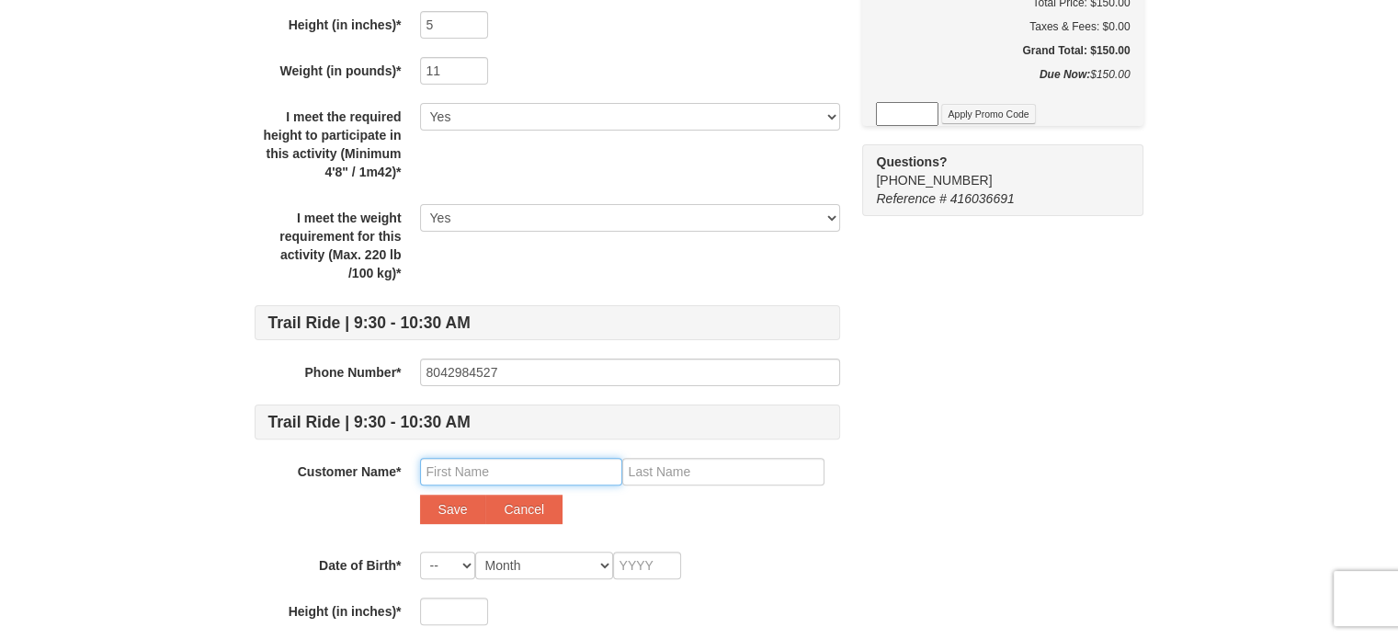
click at [484, 464] on input "text" at bounding box center [521, 472] width 202 height 28
type input "Chloe"
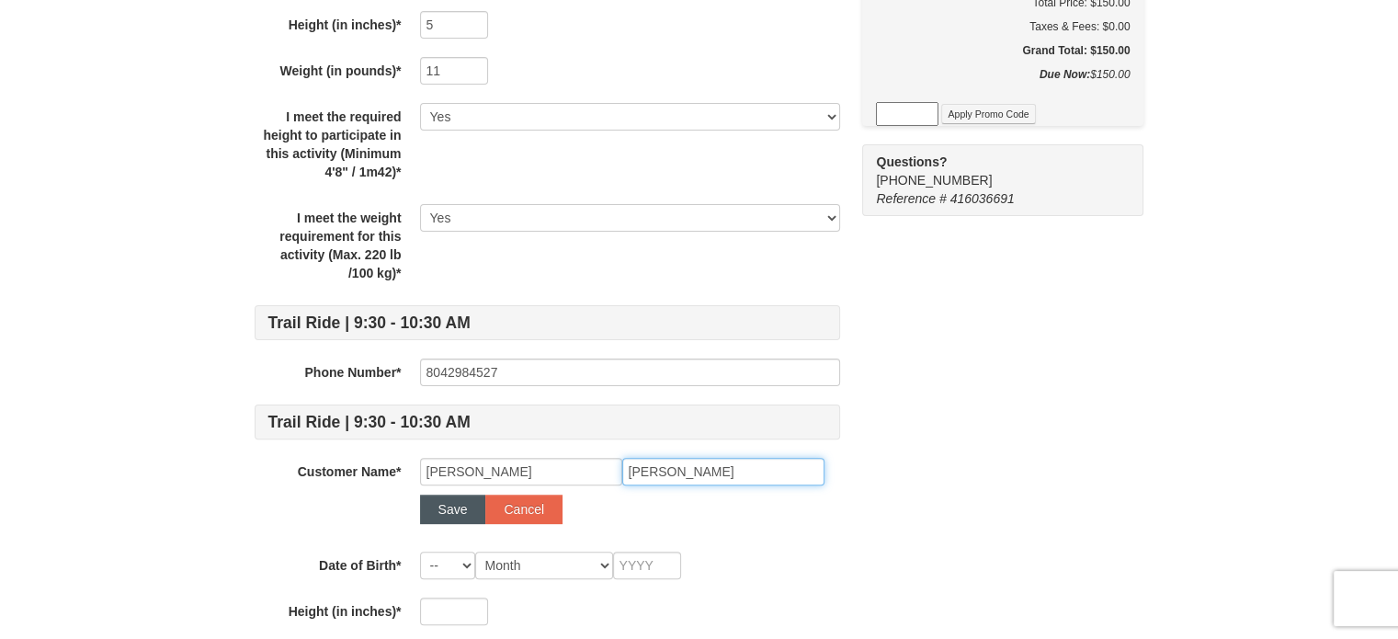
type input "Vanhook"
click at [445, 511] on button "Save" at bounding box center [453, 508] width 66 height 29
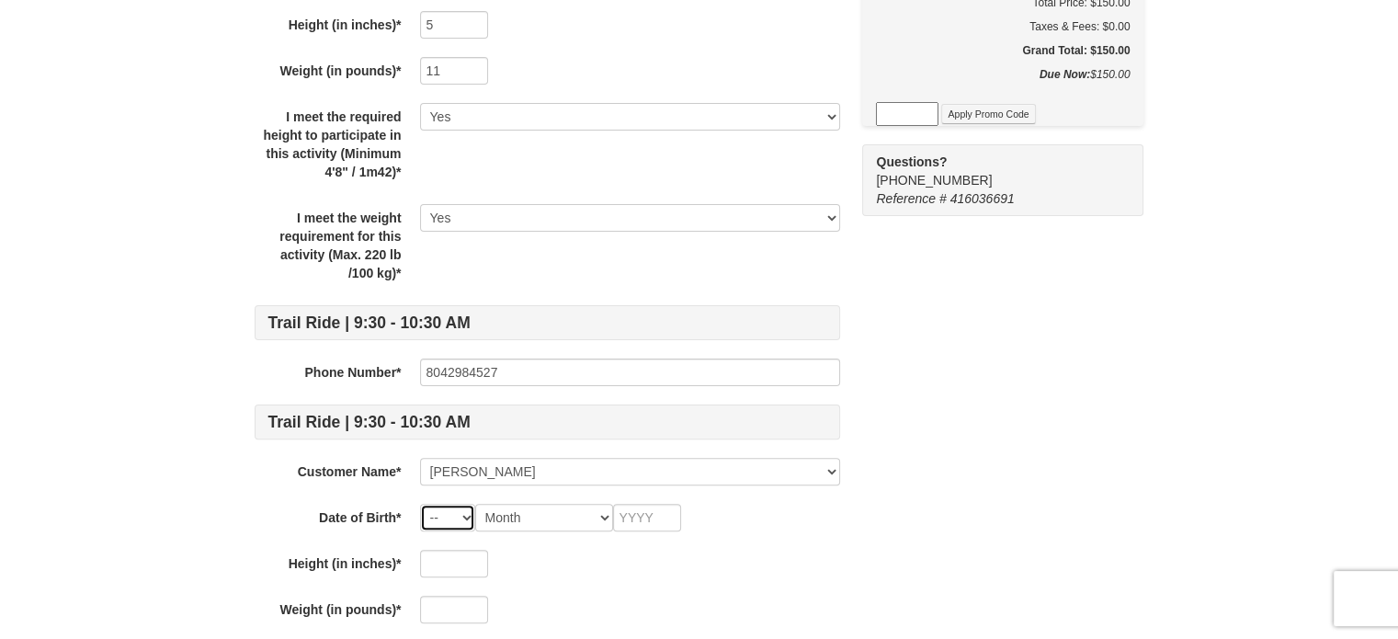
click at [467, 513] on select "-- 01 02 03 04 05 06 07 08 09 10 11 12 13 14 15 16 17 18 19 20 21 22 23 24 25 2…" at bounding box center [447, 518] width 55 height 28
select select "01"
click at [420, 504] on select "-- 01 02 03 04 05 06 07 08 09 10 11 12 13 14 15 16 17 18 19 20 21 22 23 24 25 2…" at bounding box center [447, 518] width 55 height 28
click at [586, 514] on select "Month January February March April May June July August September October Novem…" at bounding box center [544, 518] width 138 height 28
click at [445, 519] on select "-- 01 02 03 04 05 06 07 08 09 10 11 12 13 14 15 16 17 18 19 20 21 22 23 24 25 2…" at bounding box center [447, 518] width 55 height 28
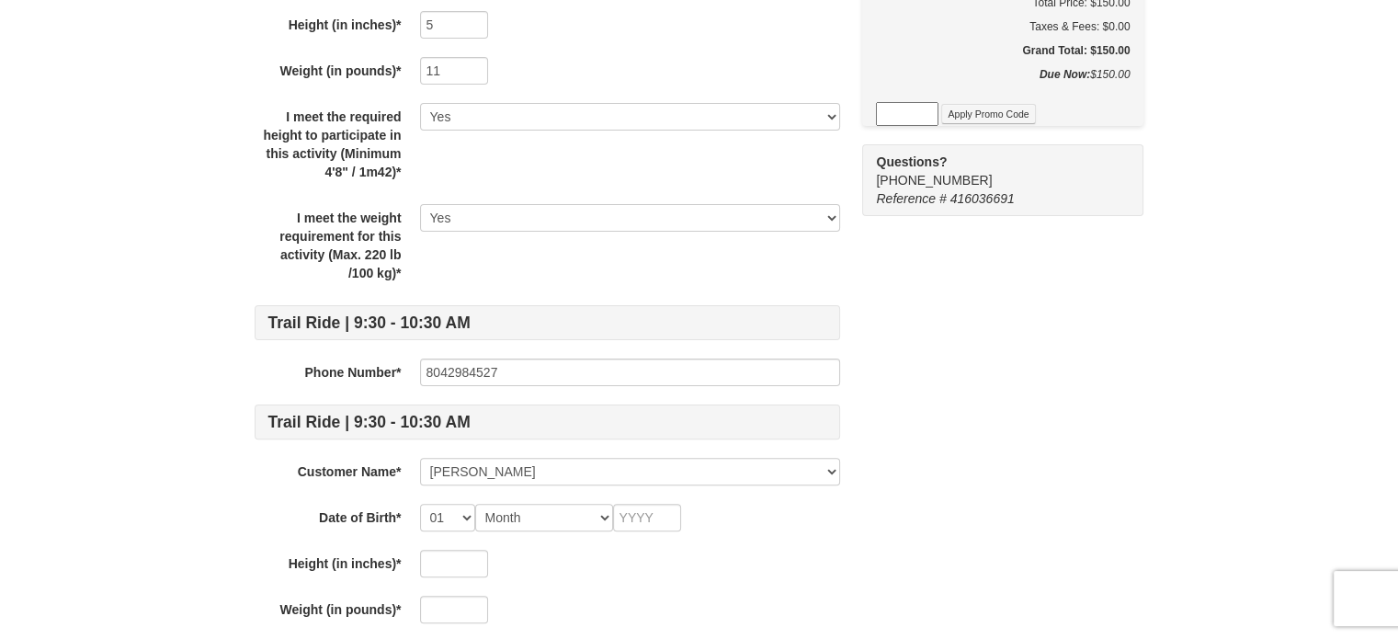
click at [1096, 381] on div "Some of the items in your itinerary require some additional information. Please…" at bounding box center [700, 293] width 890 height 1197
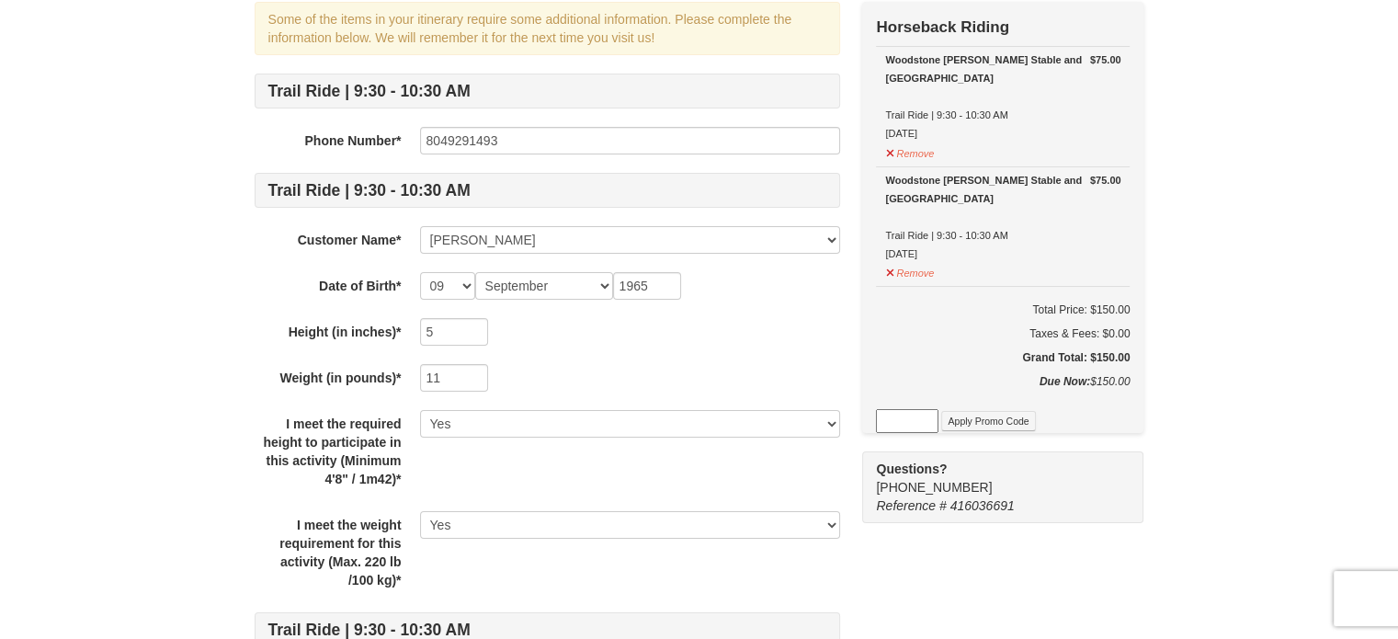
scroll to position [92, 0]
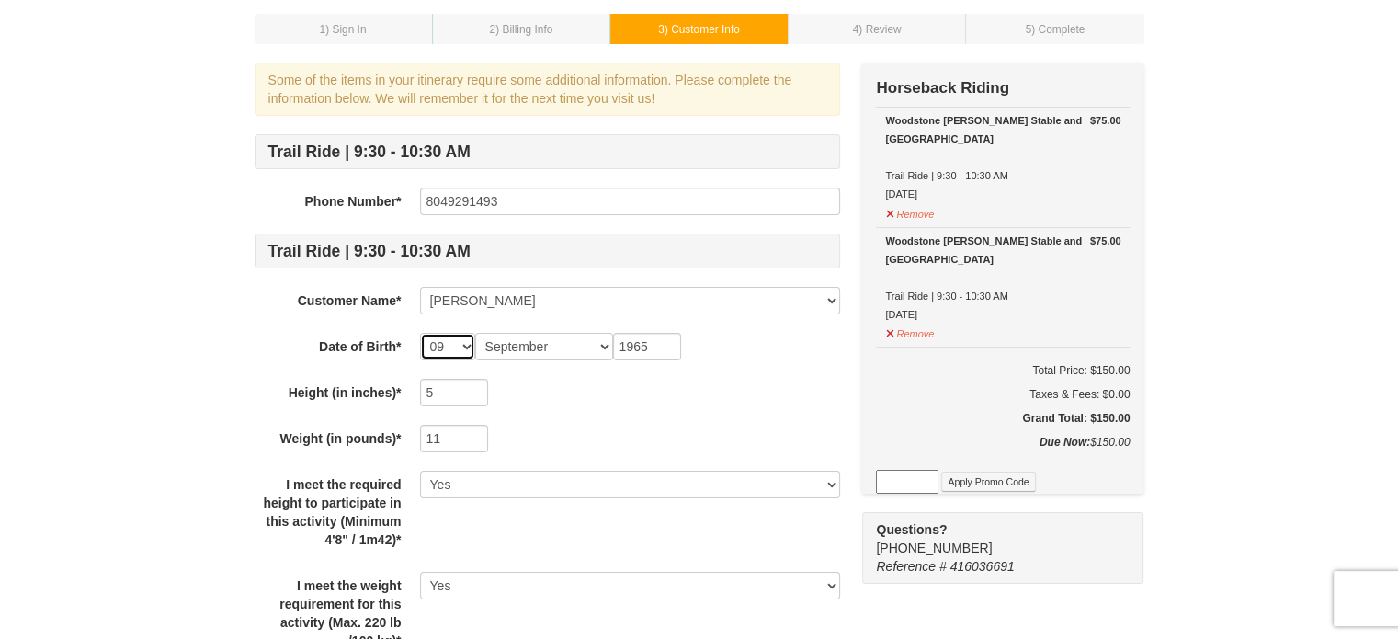
click at [458, 346] on select "-- 01 02 03 04 05 06 07 08 09 10 11 12 13 14 15 16 17 18 19 20 21 22 23 24 25 2…" at bounding box center [447, 347] width 55 height 28
select select "26"
click at [420, 333] on select "-- 01 02 03 04 05 06 07 08 09 10 11 12 13 14 15 16 17 18 19 20 21 22 23 24 25 2…" at bounding box center [447, 347] width 55 height 28
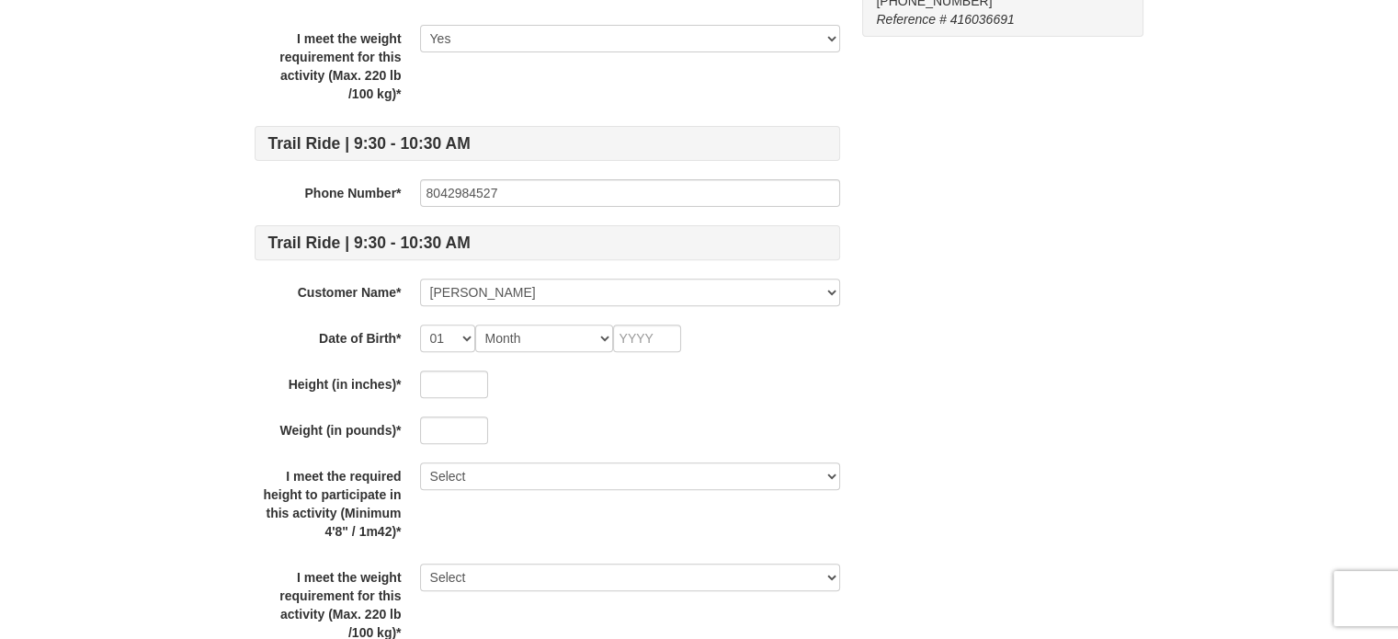
scroll to position [643, 0]
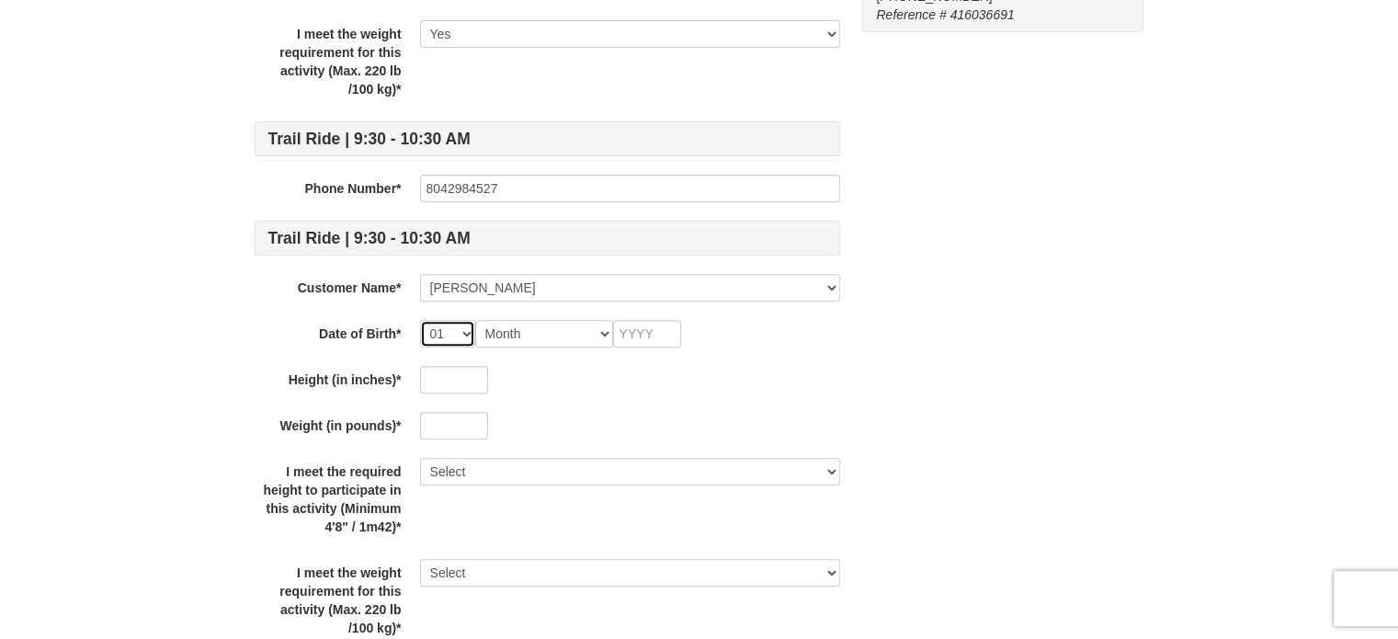
click at [465, 330] on select "-- 01 02 03 04 05 06 07 08 09 10 11 12 13 14 15 16 17 18 19 20 21 22 23 24 25 2…" at bounding box center [447, 334] width 55 height 28
select select "10"
click at [420, 320] on select "-- 01 02 03 04 05 06 07 08 09 10 11 12 13 14 15 16 17 18 19 20 21 22 23 24 25 2…" at bounding box center [447, 334] width 55 height 28
click at [584, 305] on div "Trail Ride | 9:30 - 10:30 AM Phone Number* 8049291493 Trail Ride | 9:30 - 10:30…" at bounding box center [547, 112] width 585 height 1059
click at [589, 325] on select "Month January February March April May June July August September October Novem…" at bounding box center [544, 334] width 138 height 28
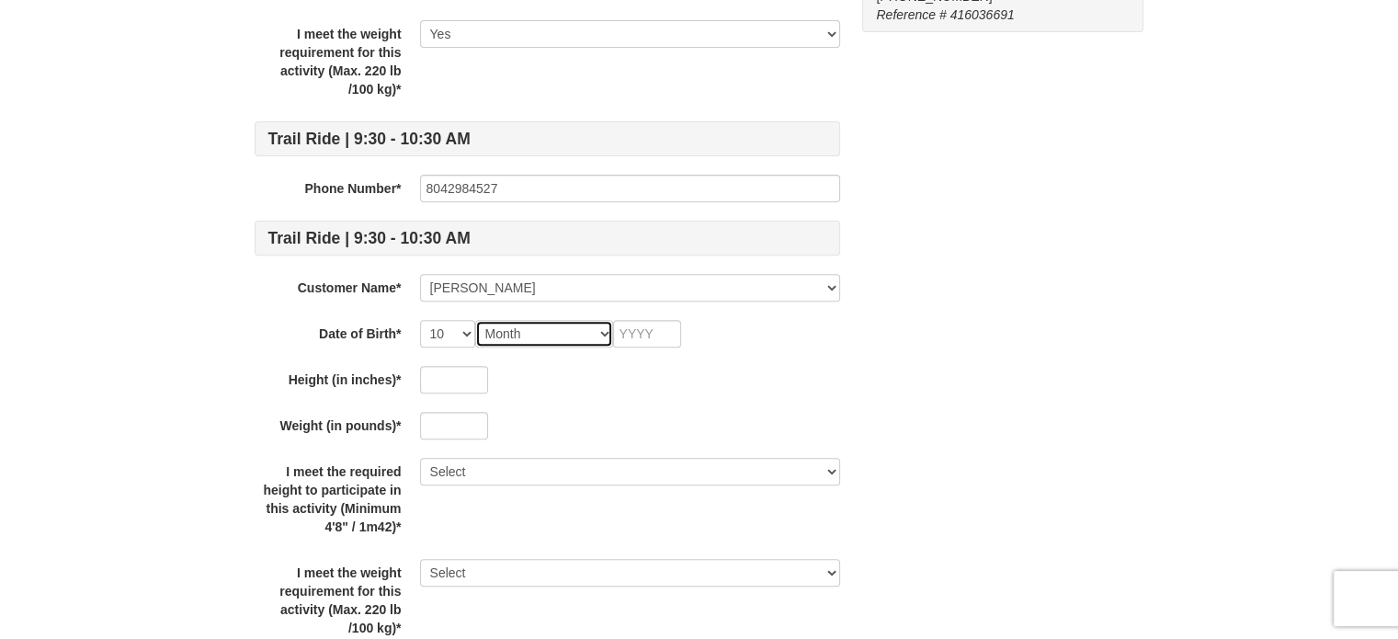
select select "01"
click at [475, 320] on select "Month January February March April May June July August September October Novem…" at bounding box center [544, 334] width 138 height 28
click at [632, 331] on input "text" at bounding box center [647, 334] width 68 height 28
type input "2011"
click at [456, 367] on input "text" at bounding box center [454, 380] width 68 height 28
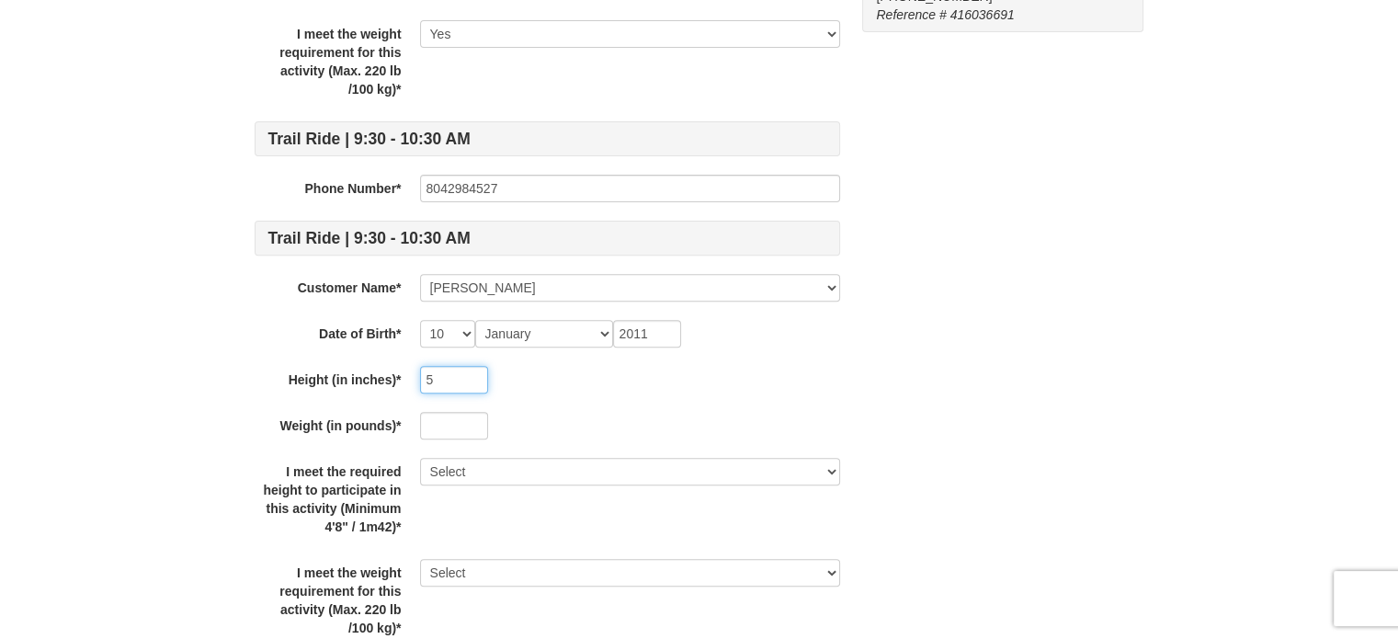
type input "5"
click at [442, 419] on input "text" at bounding box center [454, 426] width 68 height 28
type input "3"
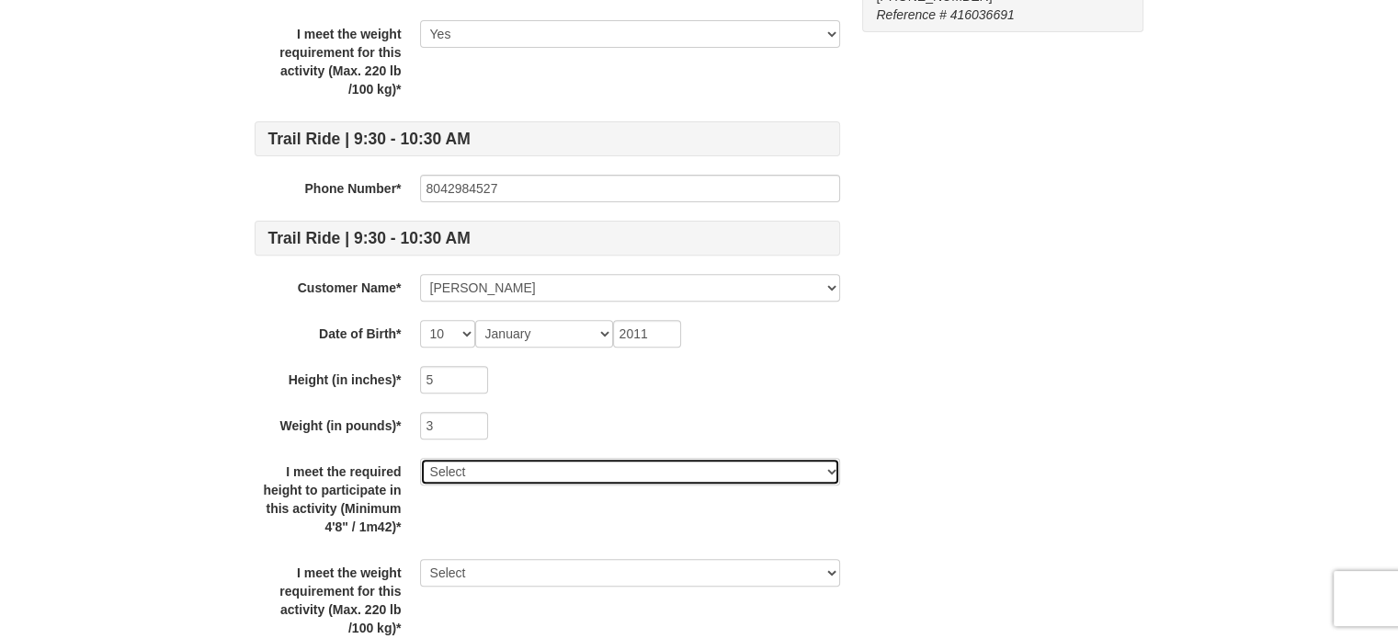
click at [688, 469] on select "Select Yes" at bounding box center [630, 472] width 420 height 28
select select "Yes"
click at [420, 458] on select "Select Yes" at bounding box center [630, 472] width 420 height 28
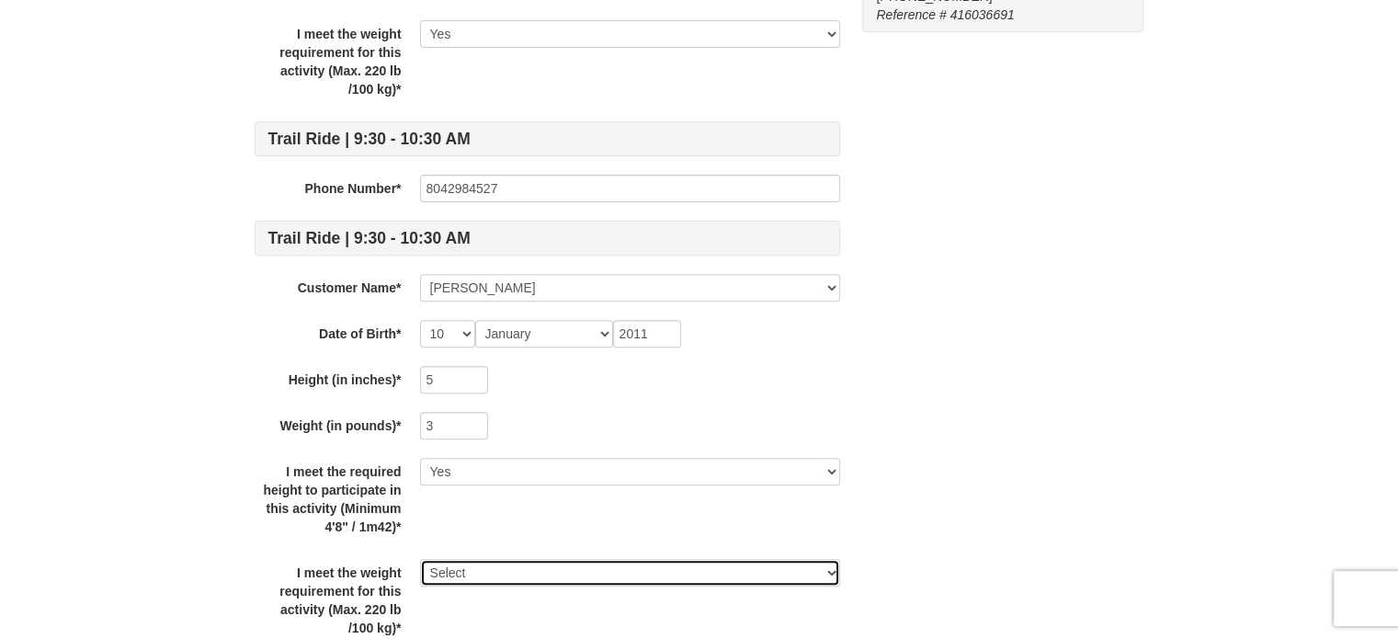
click at [640, 581] on select "Select Yes" at bounding box center [630, 573] width 420 height 28
select select "Yes"
click at [420, 559] on select "Select Yes" at bounding box center [630, 573] width 420 height 28
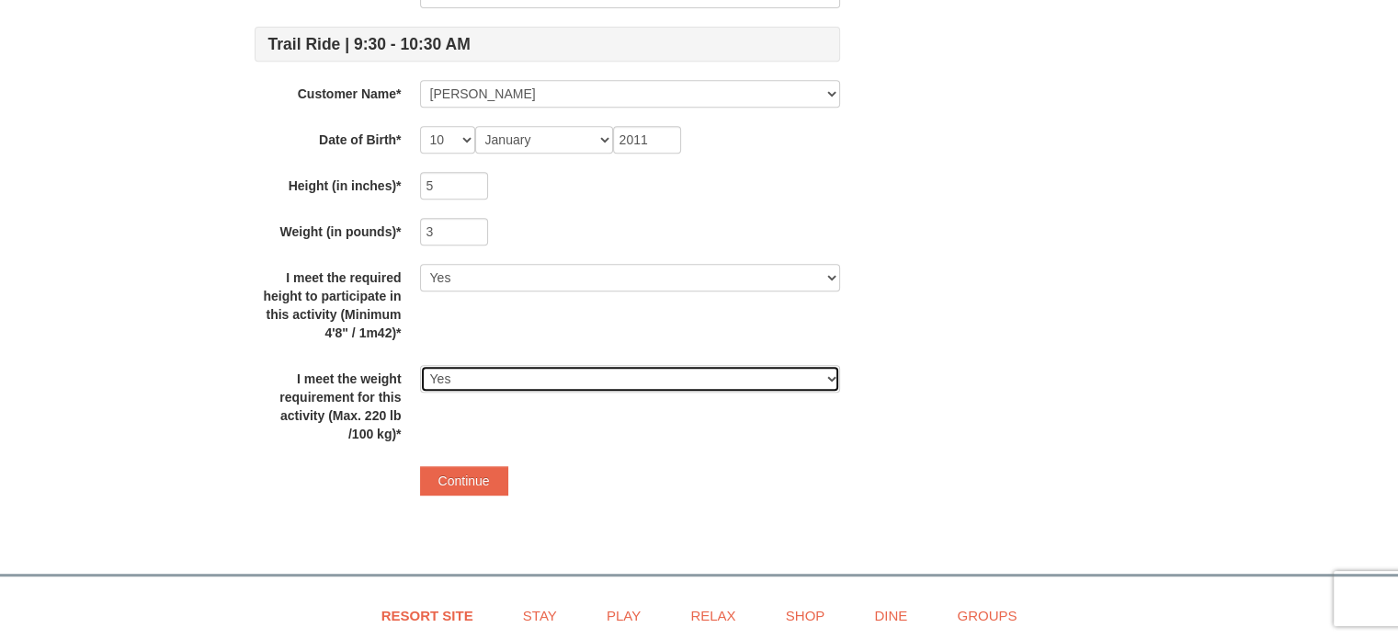
scroll to position [919, 0]
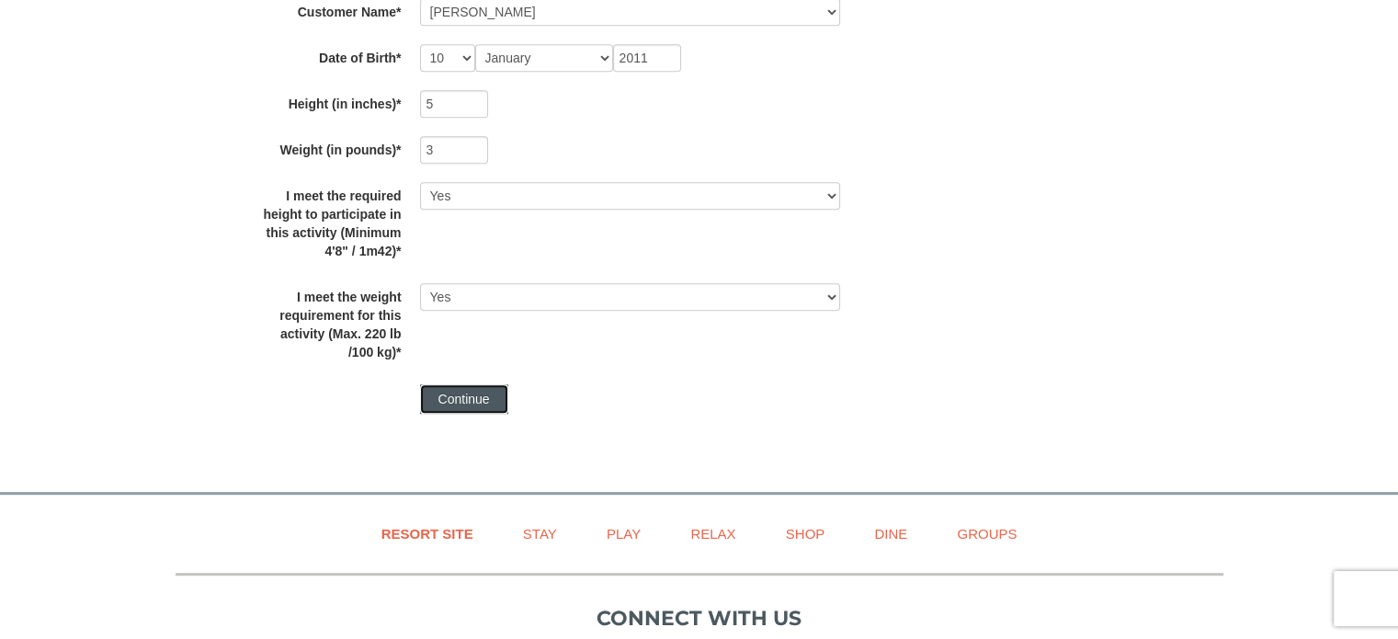
click at [463, 398] on button "Continue" at bounding box center [464, 398] width 88 height 29
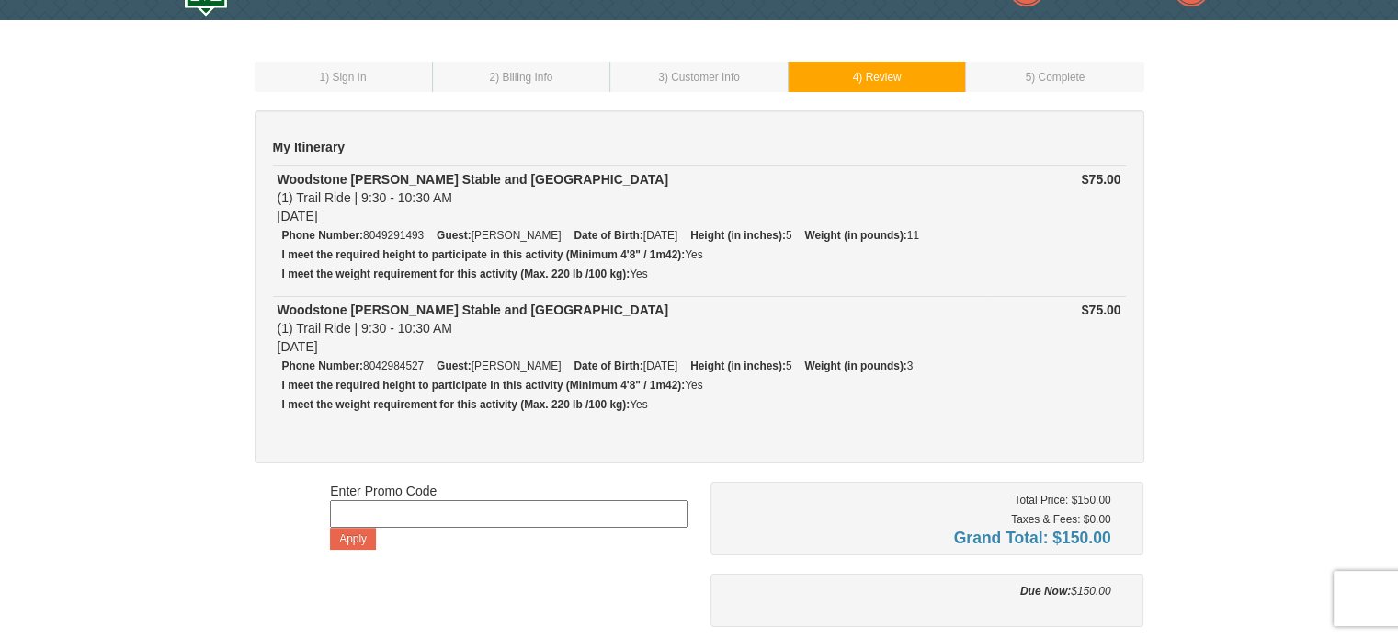
scroll to position [276, 0]
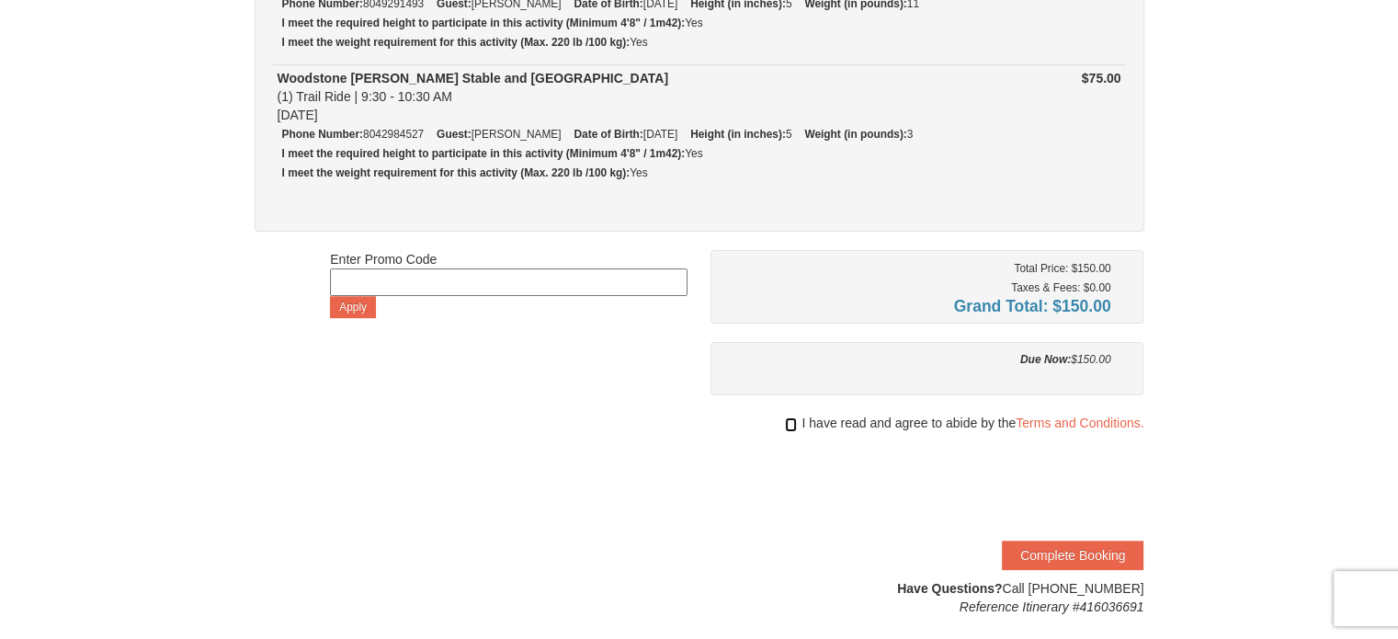
click at [786, 425] on input "checkbox" at bounding box center [791, 424] width 12 height 15
checkbox input "true"
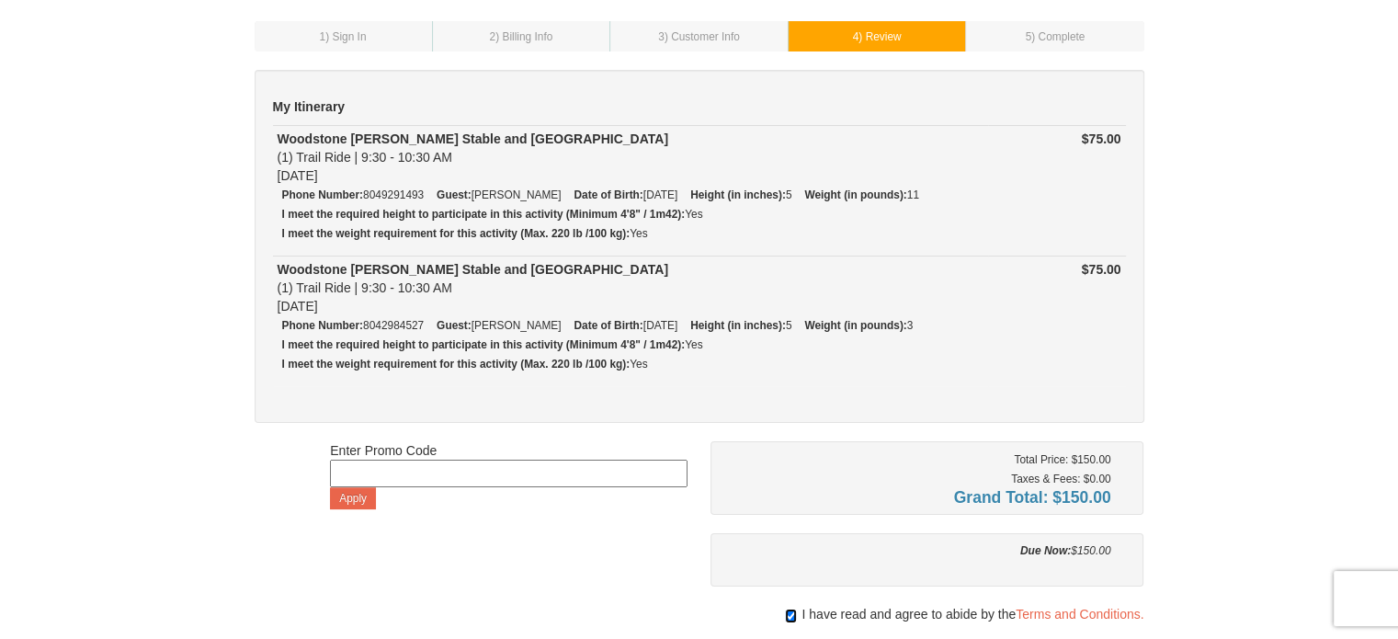
scroll to position [0, 0]
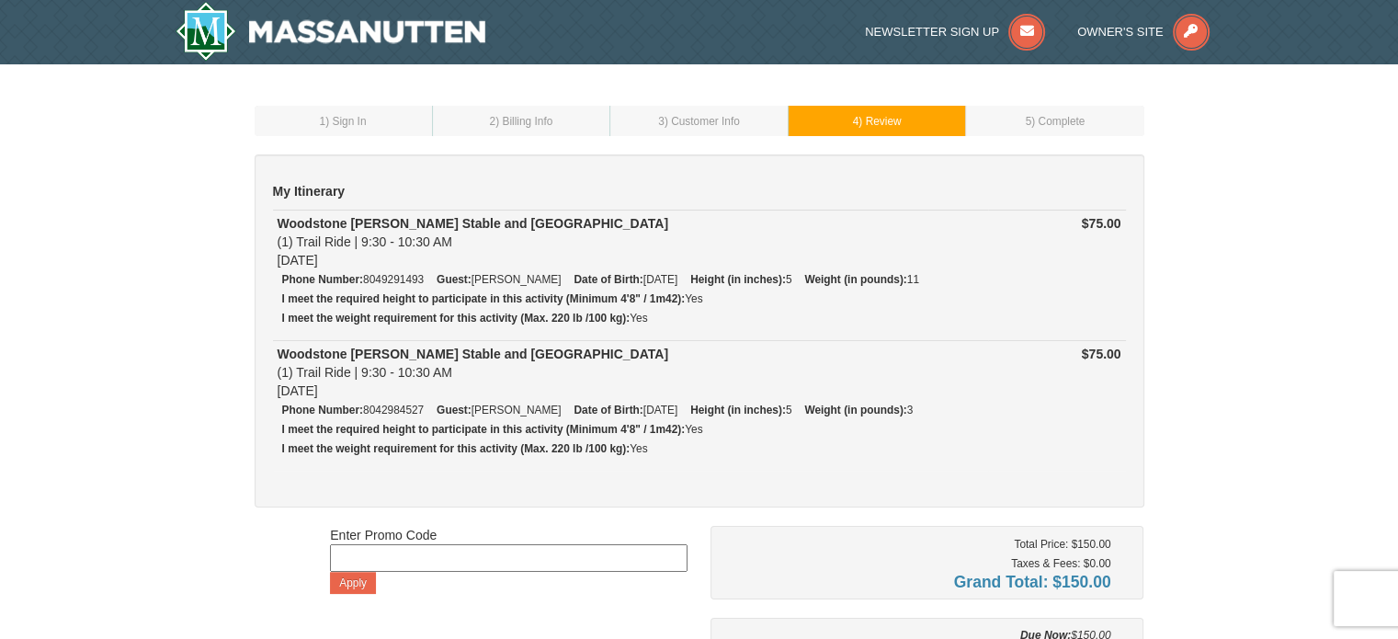
click at [879, 126] on span ") Review" at bounding box center [879, 121] width 42 height 13
click at [519, 297] on strong "I meet the required height to participate in this activity (Minimum 4'8" / 1m42…" at bounding box center [483, 298] width 403 height 13
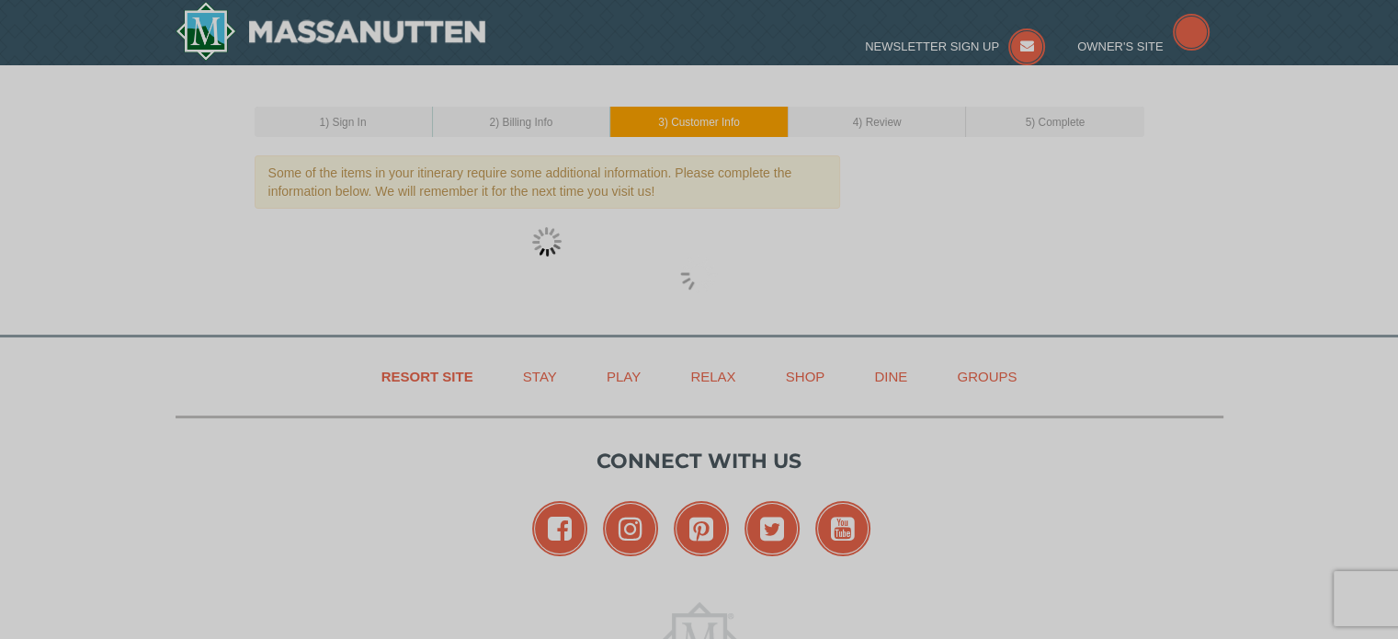
select select "26"
select select "09"
select select "10"
select select "01"
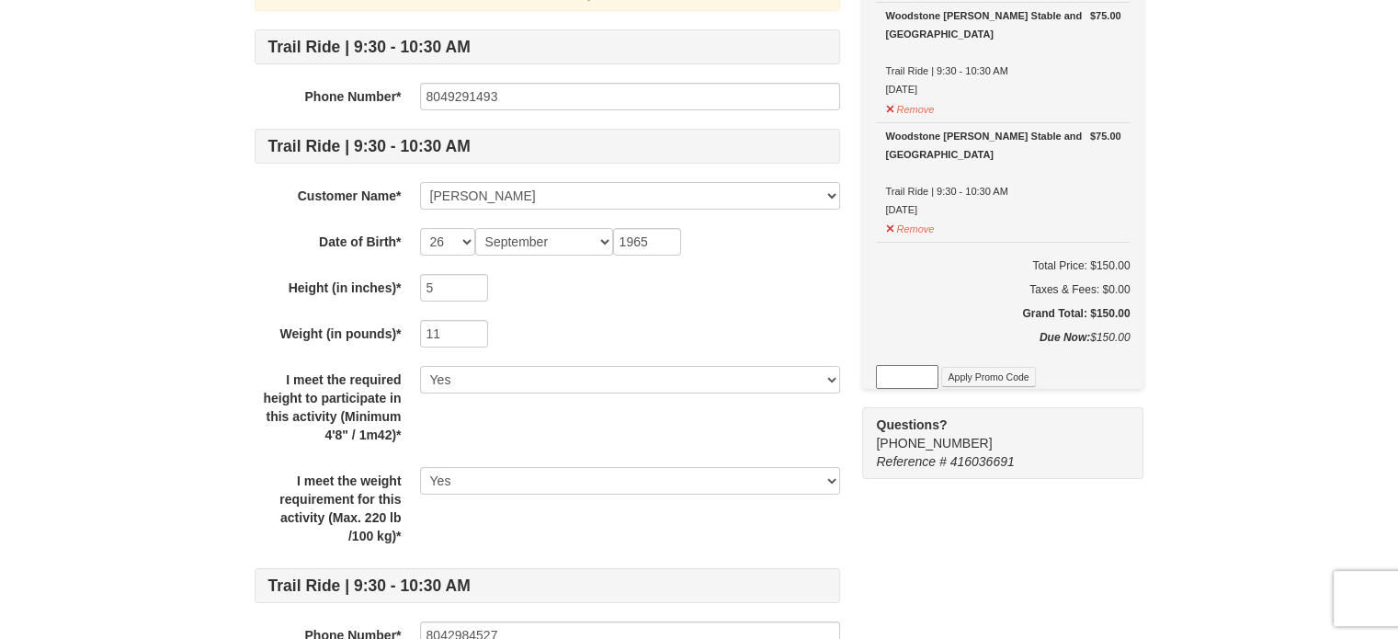
scroll to position [184, 0]
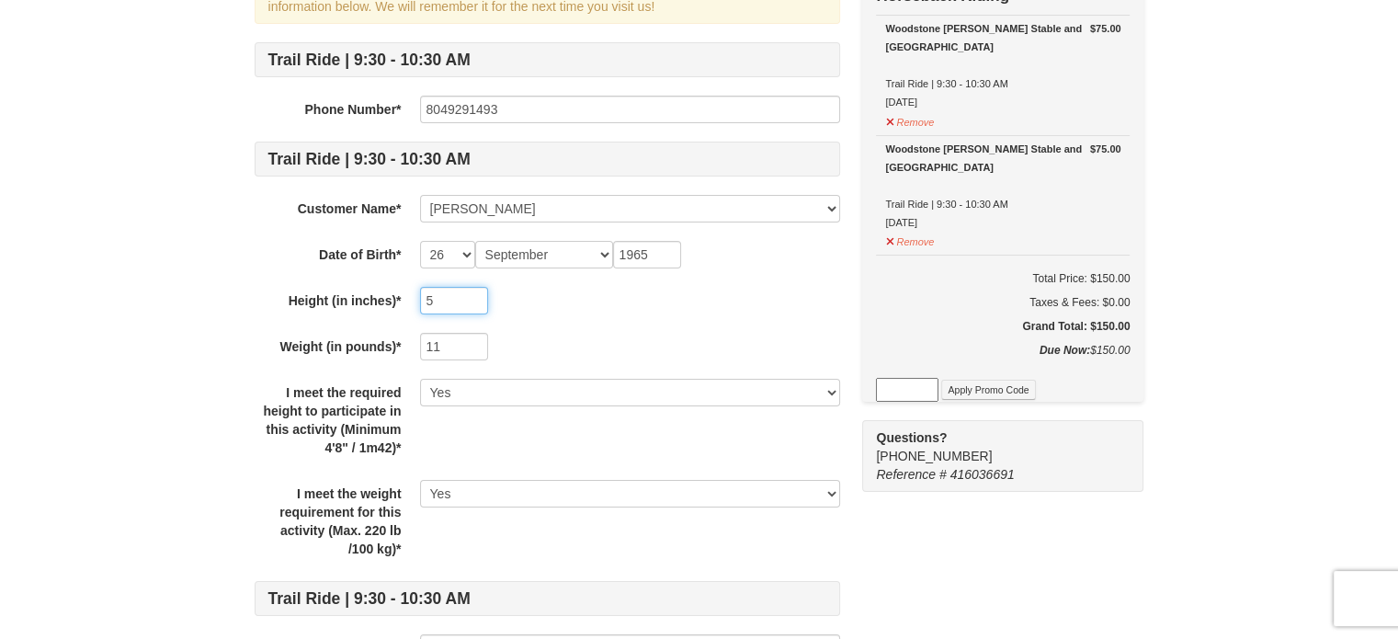
drag, startPoint x: 449, startPoint y: 293, endPoint x: 390, endPoint y: 294, distance: 59.7
click at [390, 294] on div "Height (in inches)* 5" at bounding box center [547, 301] width 585 height 28
type input "71"
drag, startPoint x: 448, startPoint y: 342, endPoint x: 261, endPoint y: 346, distance: 187.5
click at [261, 346] on div "Weight (in pounds)* 11" at bounding box center [547, 347] width 585 height 28
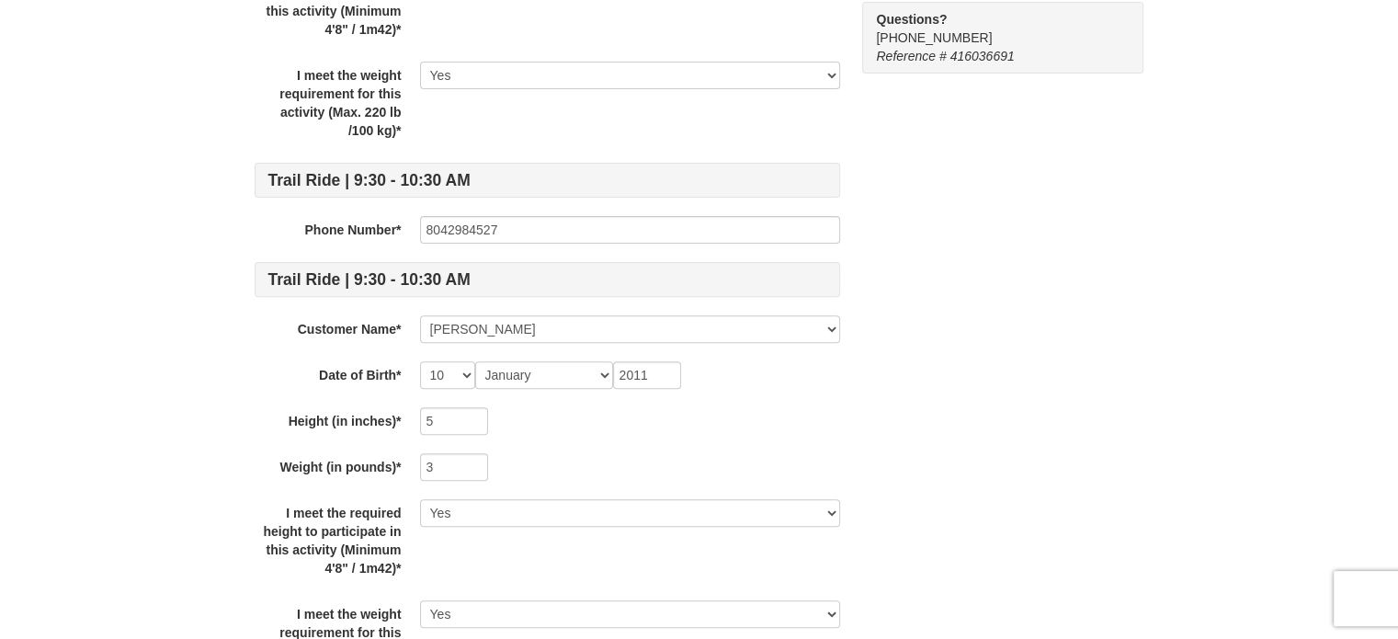
scroll to position [735, 0]
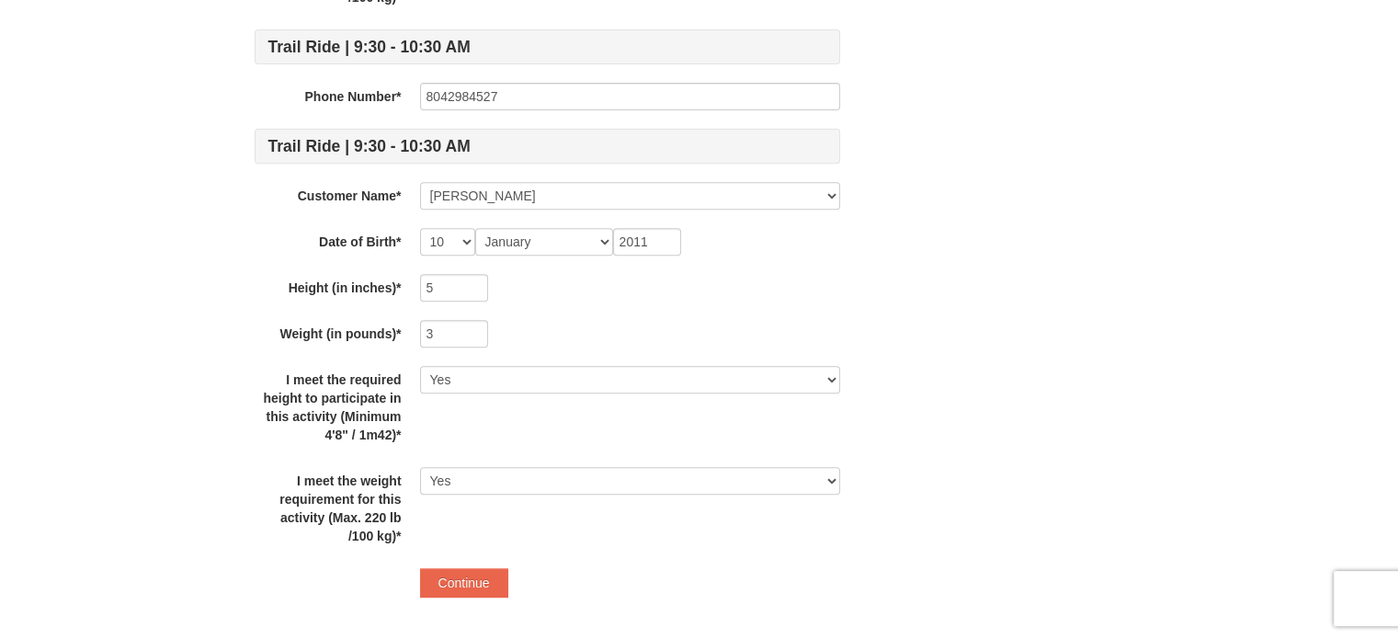
type input "155"
drag, startPoint x: 448, startPoint y: 284, endPoint x: 343, endPoint y: 286, distance: 105.7
click at [343, 286] on div "Height (in inches)* 5" at bounding box center [547, 288] width 585 height 28
type input "63"
drag, startPoint x: 456, startPoint y: 323, endPoint x: 348, endPoint y: 334, distance: 108.1
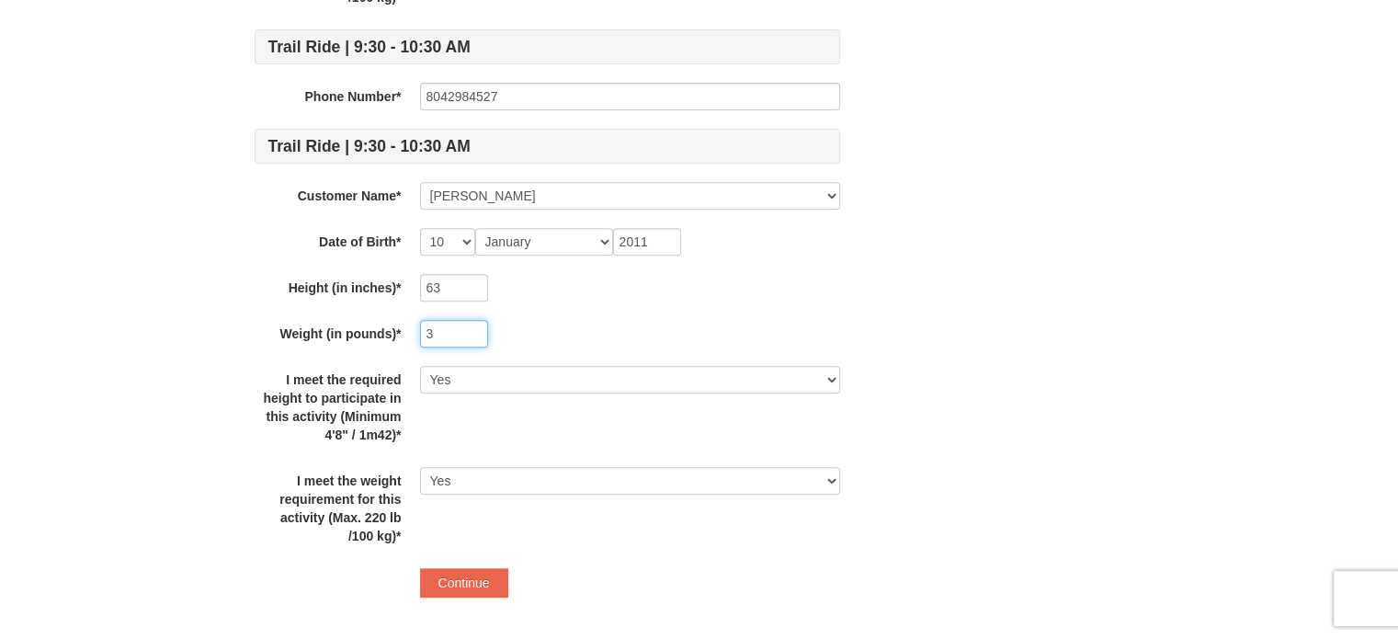
click at [348, 334] on div "Weight (in pounds)* 3" at bounding box center [547, 334] width 585 height 28
type input "115"
click at [477, 578] on button "Continue" at bounding box center [464, 582] width 88 height 29
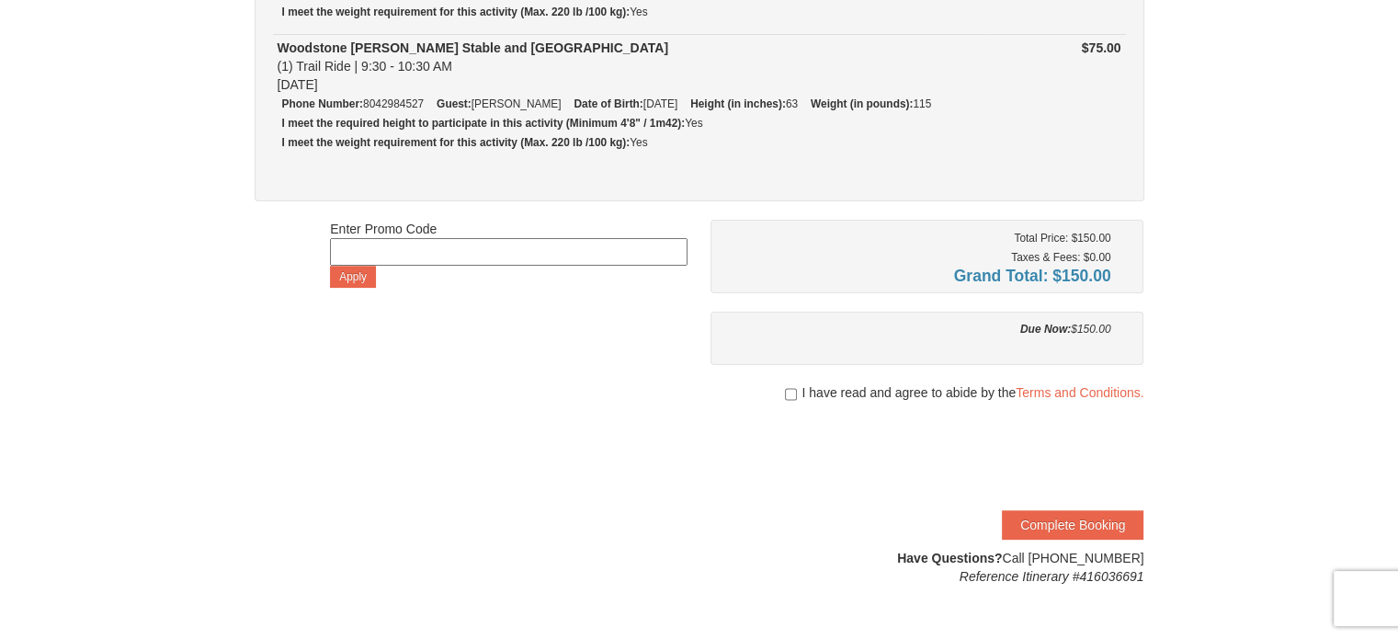
scroll to position [368, 0]
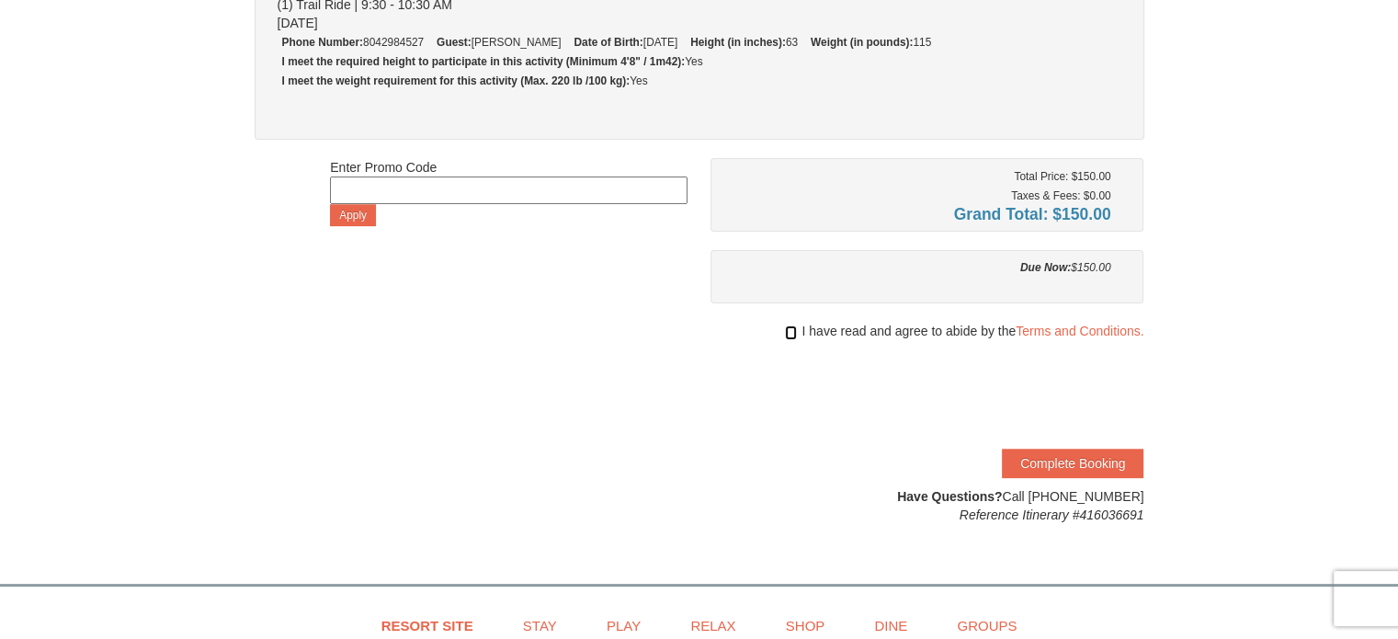
click at [787, 326] on input "checkbox" at bounding box center [791, 332] width 12 height 15
checkbox input "true"
click at [1076, 458] on button "Complete Booking" at bounding box center [1073, 462] width 142 height 29
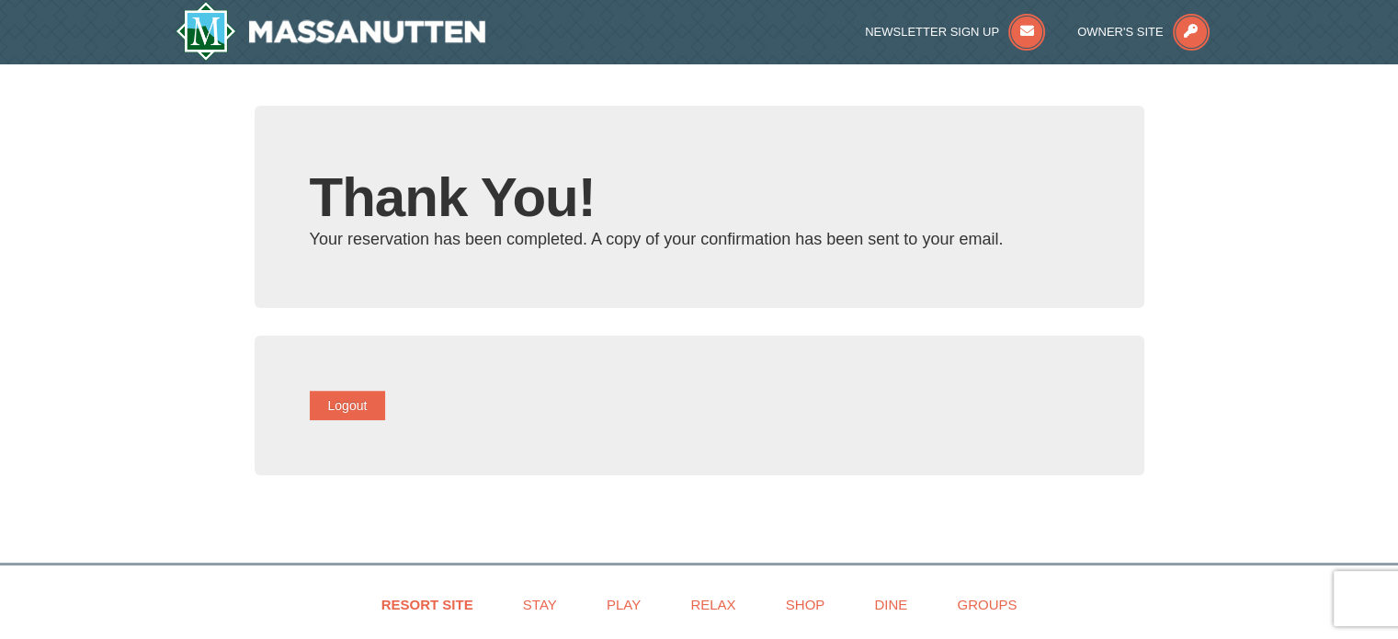
type input "[EMAIL_ADDRESS][DOMAIN_NAME]"
